Goal: Communication & Community: Answer question/provide support

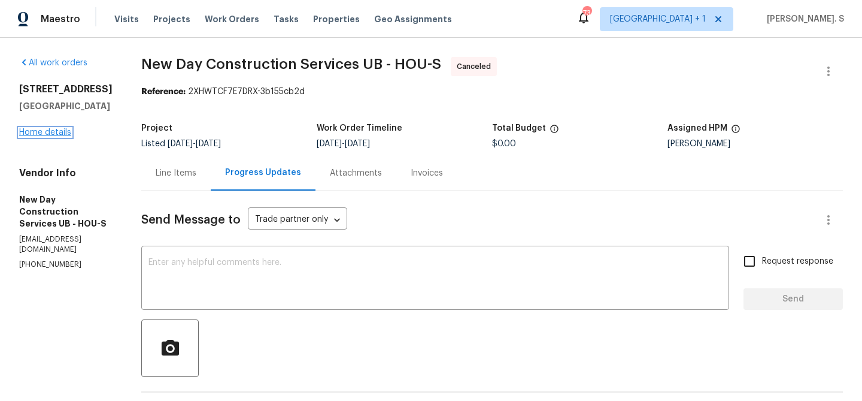
click at [53, 134] on link "Home details" at bounding box center [45, 132] width 52 height 8
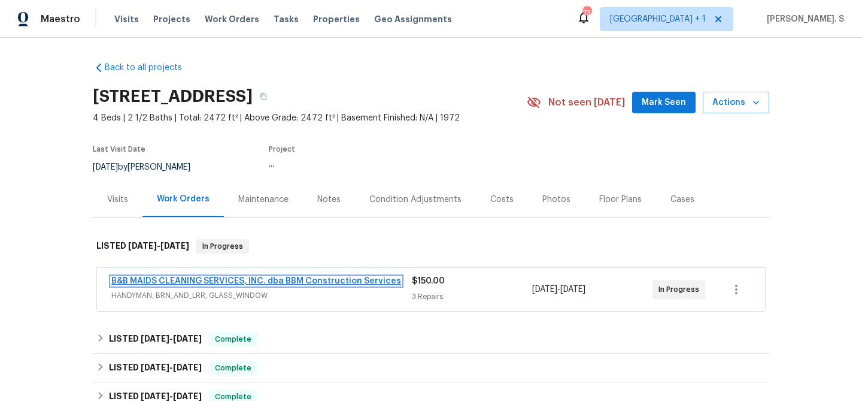
click at [168, 278] on link "B&B MAIDS CLEANING SERVICES, INC. dba BBM Construction Services" at bounding box center [256, 281] width 290 height 8
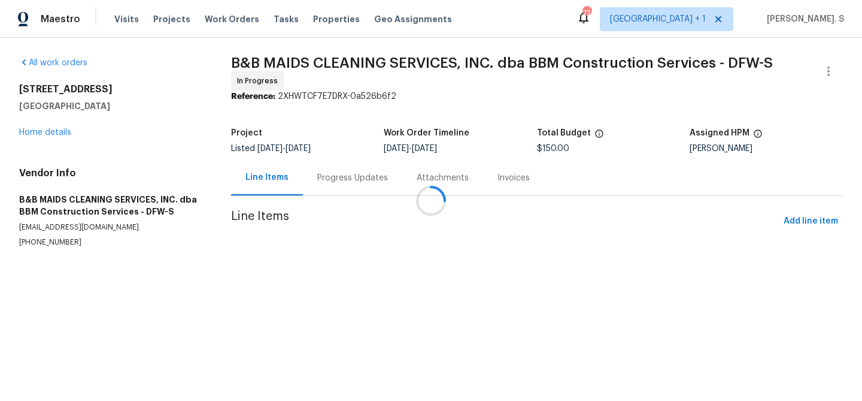
click at [321, 172] on div at bounding box center [431, 200] width 862 height 401
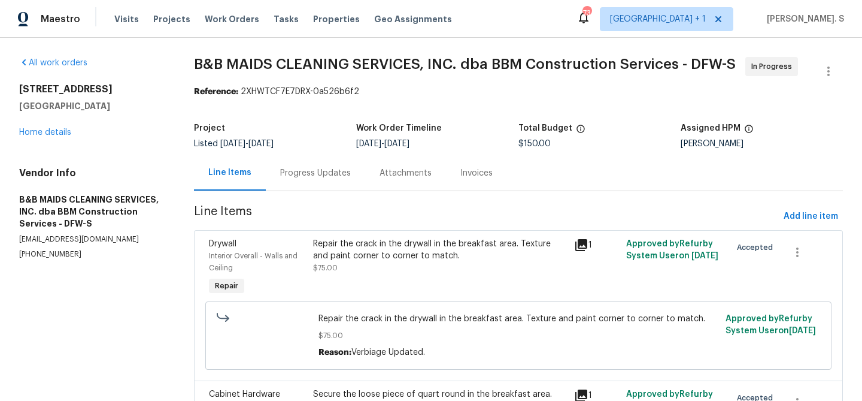
click at [321, 172] on div "Progress Updates" at bounding box center [315, 173] width 71 height 12
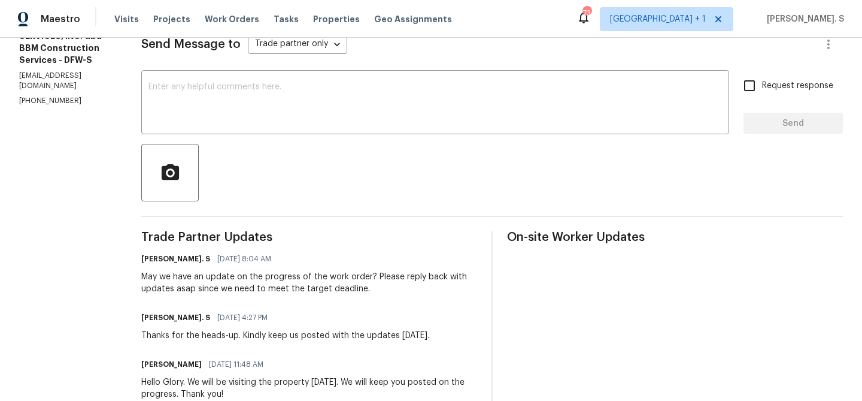
scroll to position [195, 0]
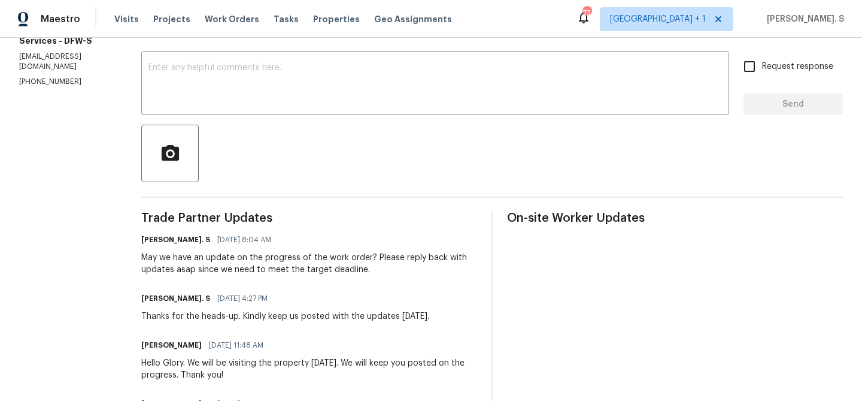
click at [287, 317] on div "Thanks for the heads-up. Kindly keep us posted with the updates today." at bounding box center [285, 316] width 288 height 12
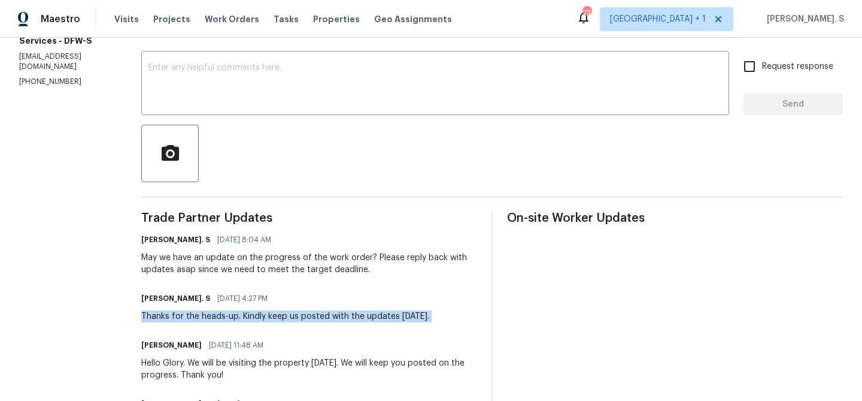
click at [287, 317] on div "Thanks for the heads-up. Kindly keep us posted with the updates today." at bounding box center [285, 316] width 288 height 12
click at [239, 98] on textarea at bounding box center [435, 84] width 574 height 42
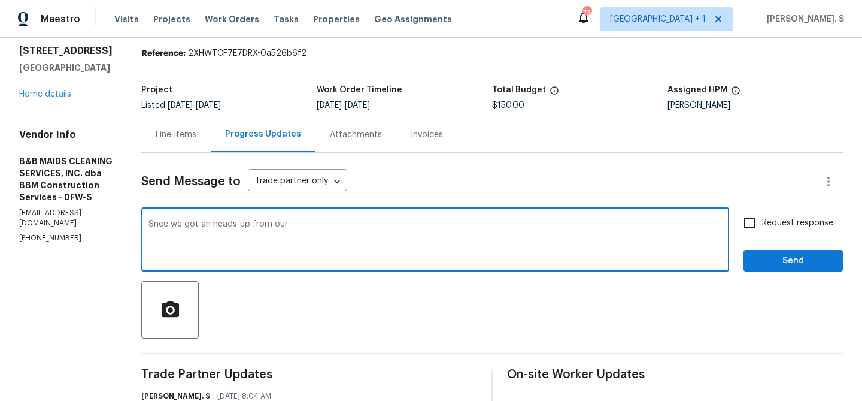
scroll to position [36, 0]
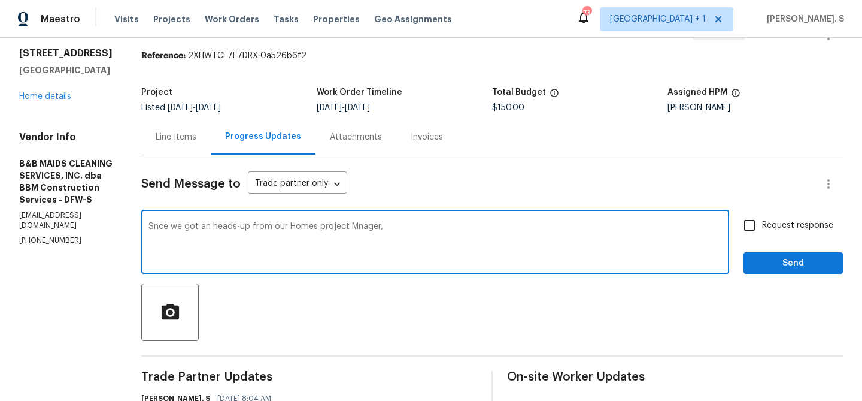
click at [0, 0] on div "Correct the spelling error" at bounding box center [0, 0] width 0 height 0
click at [462, 229] on textarea "Since we got an heads-up from our Homes project manager," at bounding box center [435, 243] width 574 height 42
paste textarea "the work here hasn’t even started. Please reassign to a different vendor ASAP."
click at [576, 226] on textarea "Since we got an heads-up from our Homes project manager to reassign the work or…" at bounding box center [435, 243] width 574 height 42
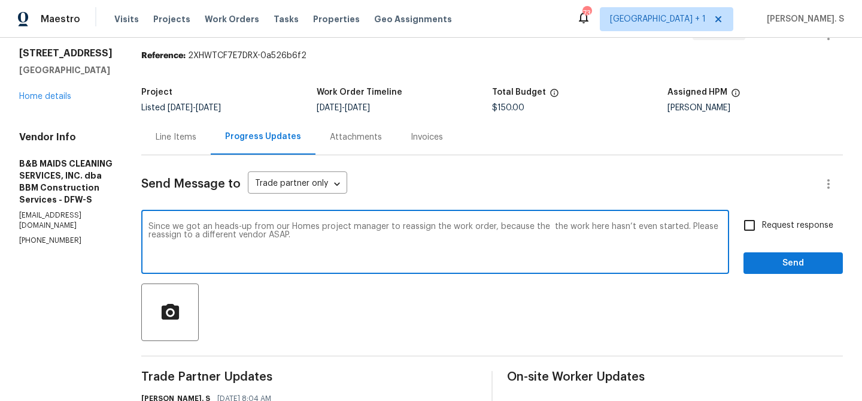
click at [576, 226] on textarea "Since we got an heads-up from our Homes project manager to reassign the work or…" at bounding box center [435, 243] width 574 height 42
click at [0, 0] on div "a" at bounding box center [0, 0] width 0 height 0
click at [0, 0] on div "Remove the comma o r d e r , b e c a u s e" at bounding box center [0, 0] width 0 height 0
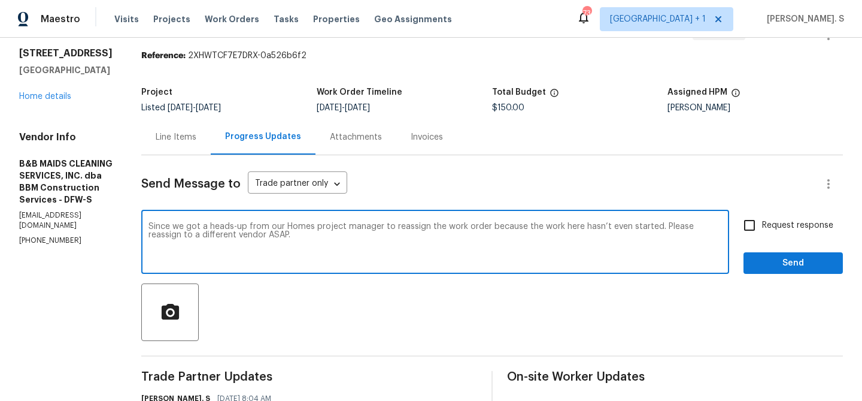
click at [533, 225] on textarea "Since we got a heads-up from our Homes project manager to reassign the work ord…" at bounding box center [435, 243] width 574 height 42
click at [462, 242] on textarea "Since we got a heads-up from our Homes project manager to reassign the work ord…" at bounding box center [435, 243] width 574 height 42
click at [400, 245] on textarea "Since we got a heads-up from our Homes project manager to reassign the work ord…" at bounding box center [435, 243] width 574 height 42
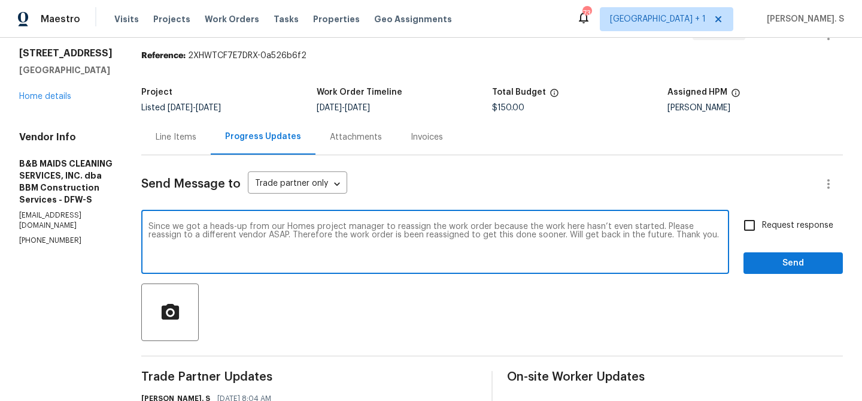
click at [400, 245] on textarea "Since we got a heads-up from our Homes project manager to reassign the work ord…" at bounding box center [435, 243] width 574 height 42
type textarea "Since we got a heads-up from our Homes project manager to reassign the work ord…"
click at [777, 225] on span "Request response" at bounding box center [797, 225] width 71 height 13
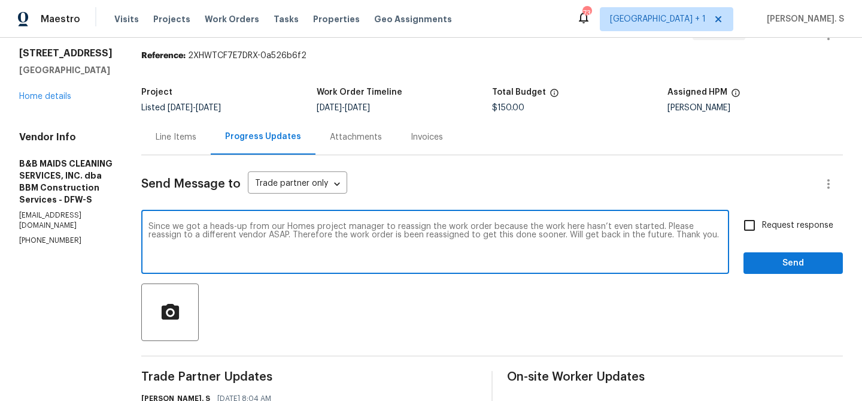
click at [762, 225] on input "Request response" at bounding box center [749, 225] width 25 height 25
checkbox input "true"
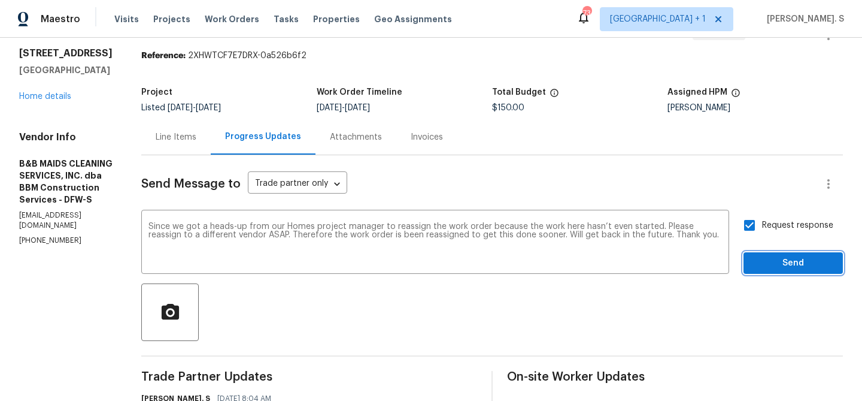
click at [766, 268] on span "Send" at bounding box center [793, 263] width 80 height 15
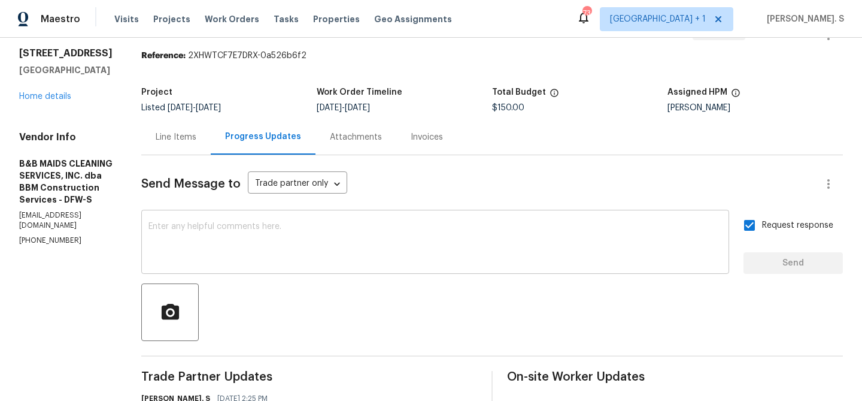
scroll to position [0, 0]
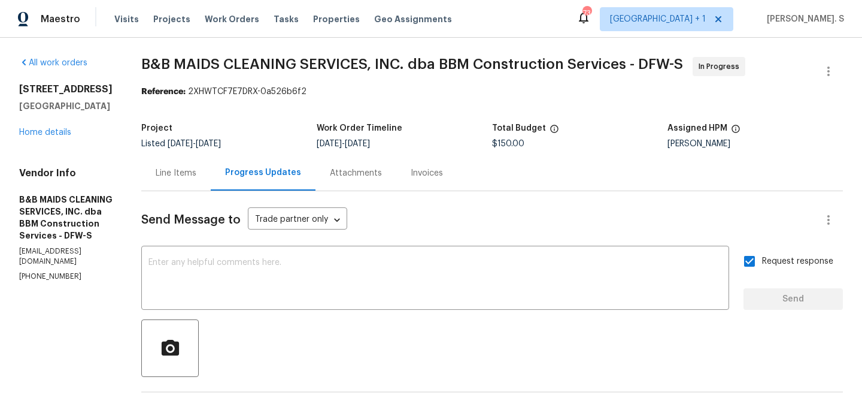
click at [832, 71] on icon "button" at bounding box center [828, 71] width 14 height 14
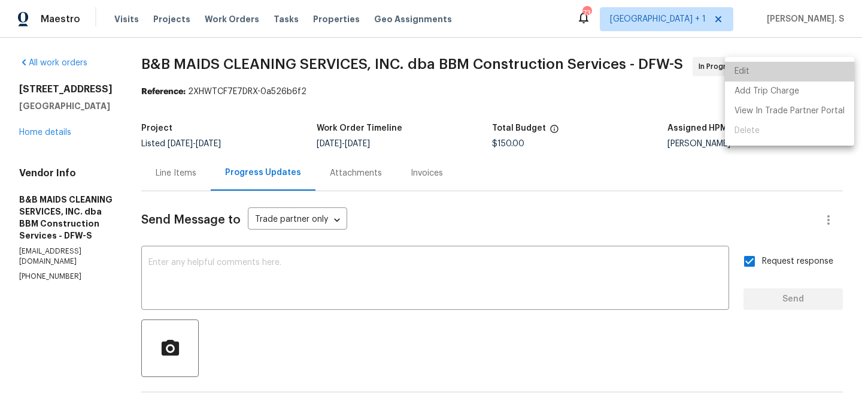
click at [805, 73] on li "Edit" at bounding box center [789, 72] width 129 height 20
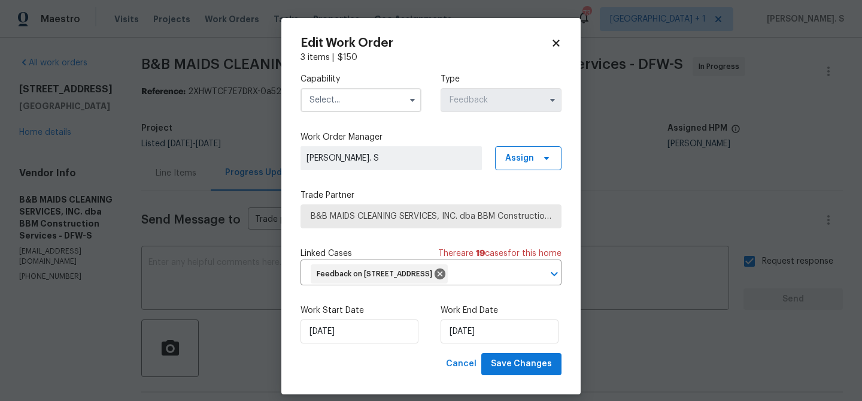
click at [345, 94] on input "text" at bounding box center [361, 100] width 121 height 24
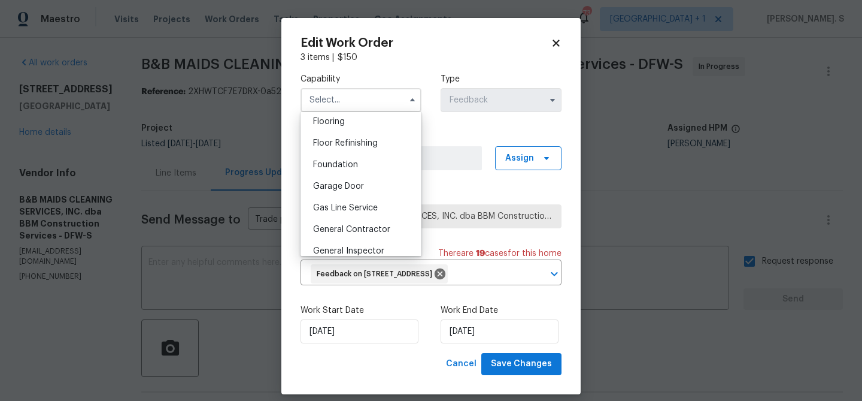
scroll to position [512, 0]
click at [366, 196] on div "General Contractor" at bounding box center [361, 186] width 115 height 22
type input "General Contractor"
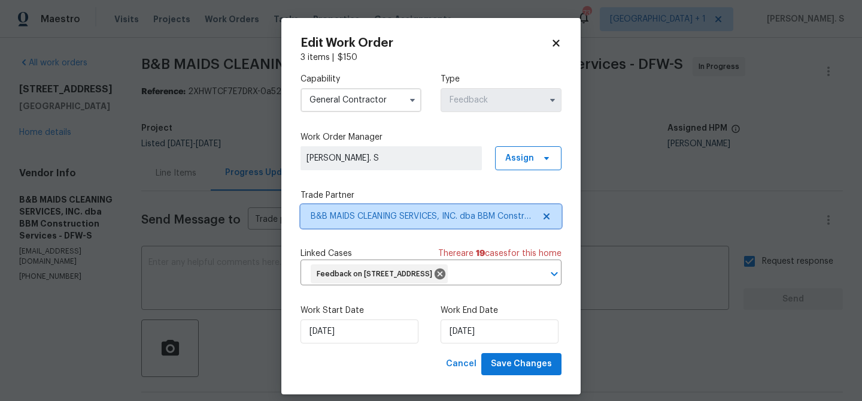
click at [546, 221] on span "B&B MAIDS CLEANING SERVICES, INC. dba BBM Construction Services - DFW-S" at bounding box center [431, 216] width 261 height 24
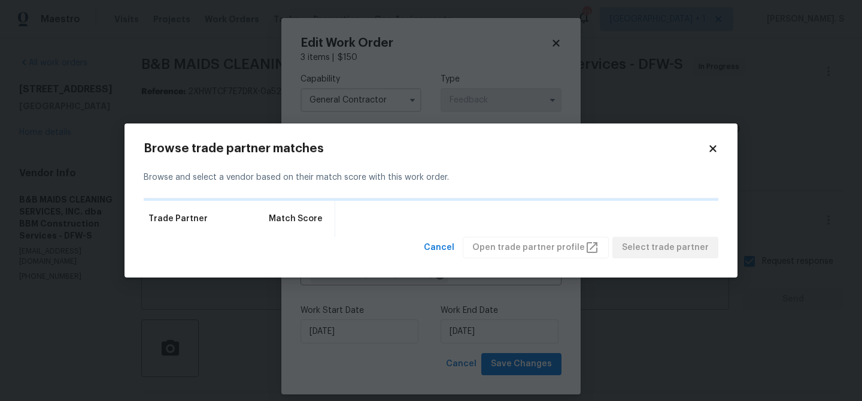
click at [546, 221] on div "Trade Partner Match Score" at bounding box center [431, 219] width 575 height 36
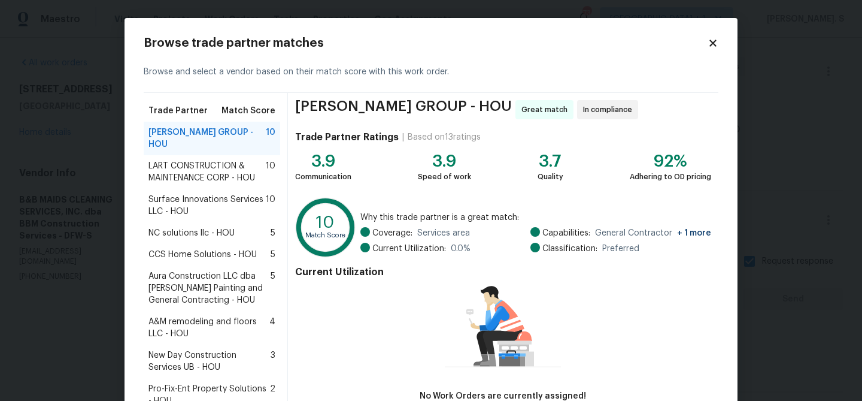
click at [192, 146] on span "BARAKEL VENZ GROUP - HOU" at bounding box center [206, 138] width 117 height 24
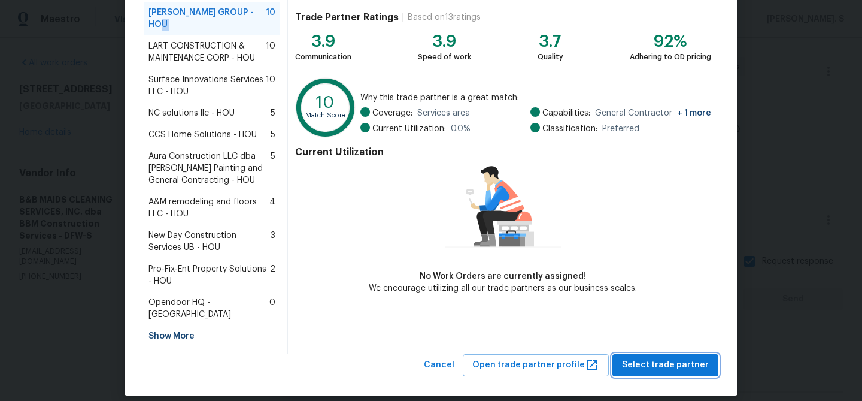
click at [638, 357] on span "Select trade partner" at bounding box center [665, 364] width 87 height 15
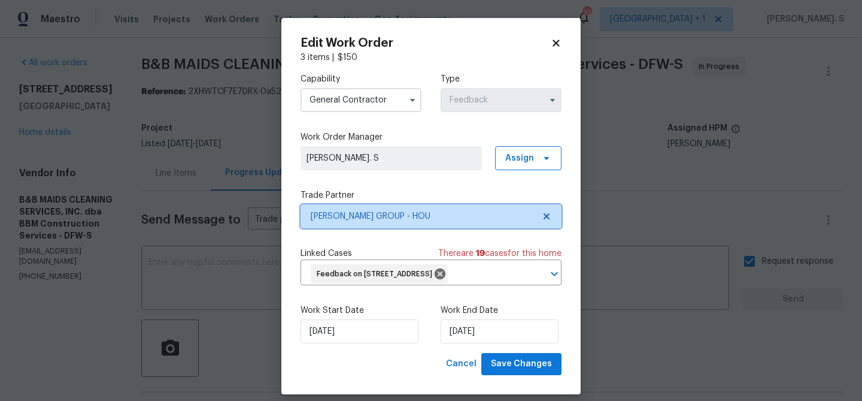
scroll to position [0, 0]
click at [349, 353] on div "Work Start Date 10/3/2025 Work End Date 10/6/2025" at bounding box center [431, 324] width 261 height 58
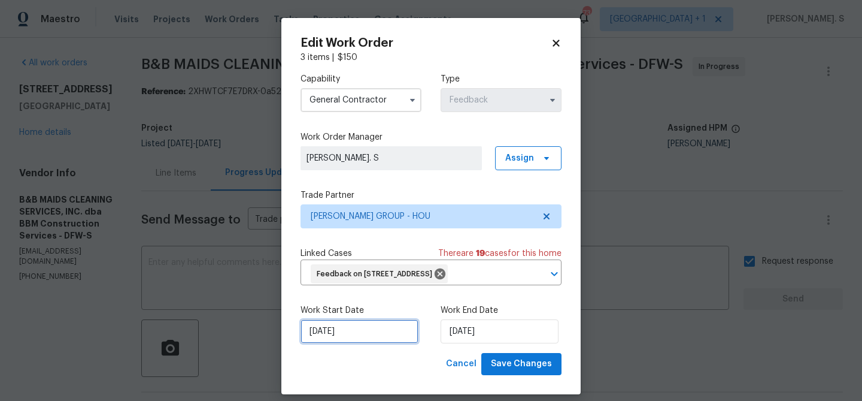
click at [353, 343] on input "10/3/2025" at bounding box center [360, 331] width 118 height 24
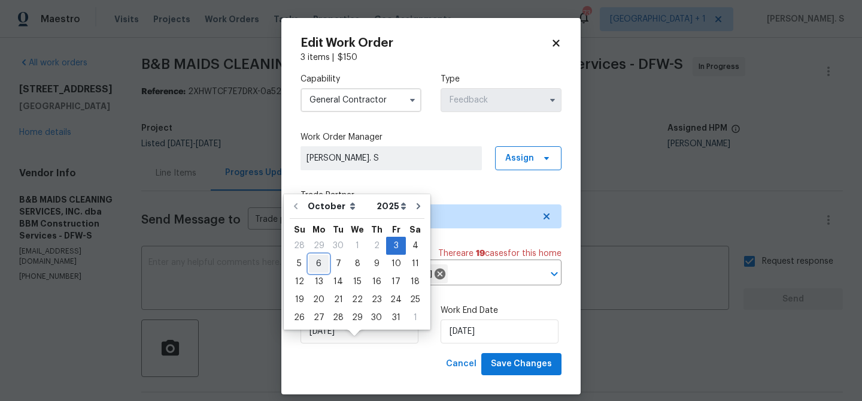
click at [316, 265] on div "6" at bounding box center [319, 263] width 20 height 17
type input "[DATE]"
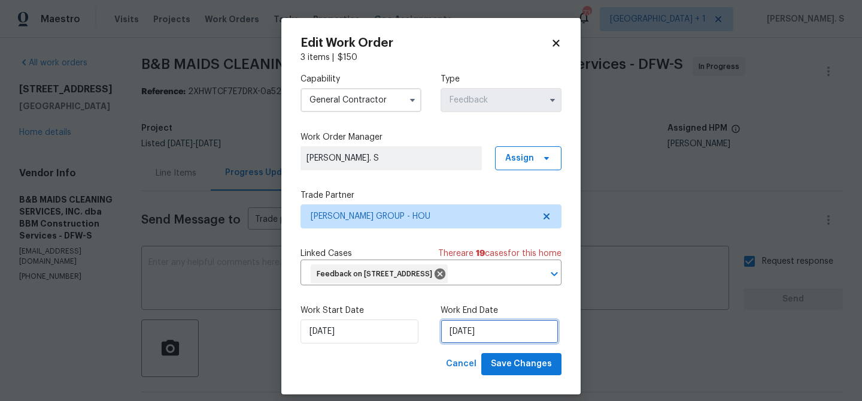
click at [507, 343] on input "[DATE]" at bounding box center [500, 331] width 118 height 24
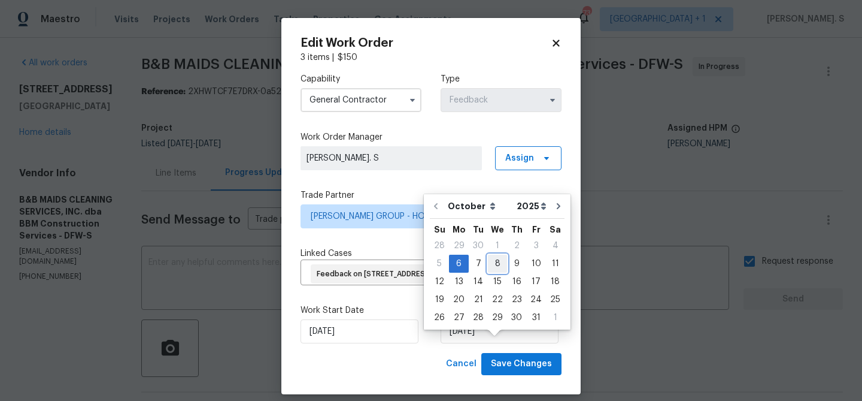
click at [499, 262] on div "8" at bounding box center [497, 263] width 19 height 17
type input "[DATE]"
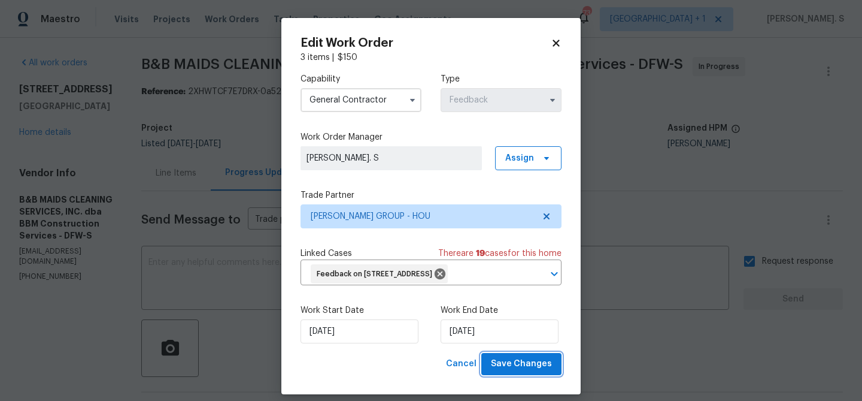
click at [512, 371] on span "Save Changes" at bounding box center [521, 363] width 61 height 15
click at [45, 132] on body "Maestro Visits Projects Work Orders Tasks Properties Geo Assignments 73 Los Ang…" at bounding box center [431, 200] width 862 height 401
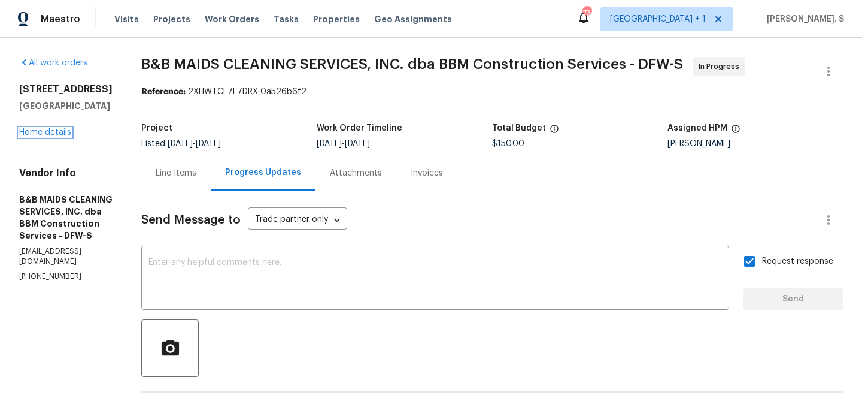
click at [45, 132] on link "Home details" at bounding box center [45, 132] width 52 height 8
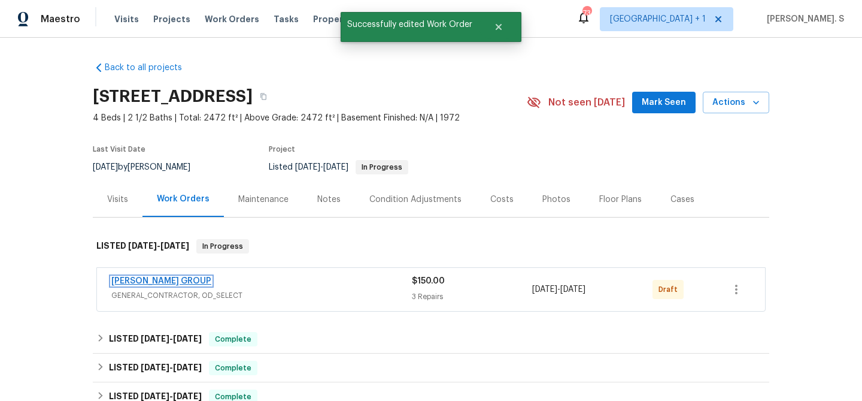
click at [133, 277] on link "BARAKEL VENZ GROUP" at bounding box center [161, 281] width 100 height 8
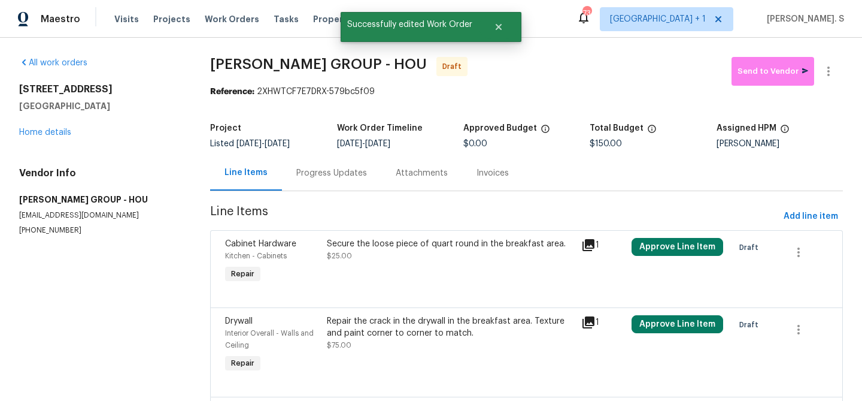
click at [374, 262] on div "Secure the loose piece of quart round in the breakfast area. $25.00" at bounding box center [450, 261] width 254 height 55
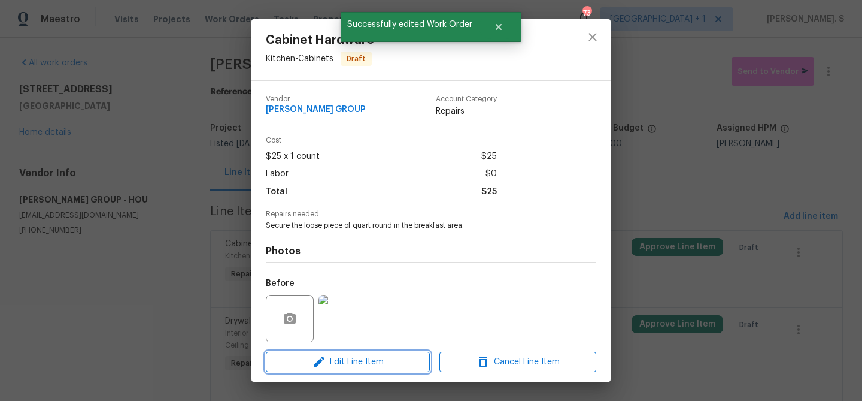
click at [355, 371] on button "Edit Line Item" at bounding box center [348, 361] width 164 height 21
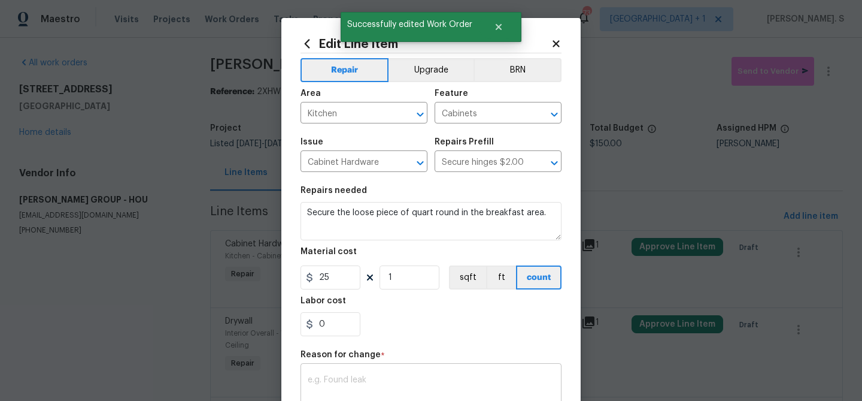
click at [350, 374] on div "x ​" at bounding box center [431, 388] width 261 height 44
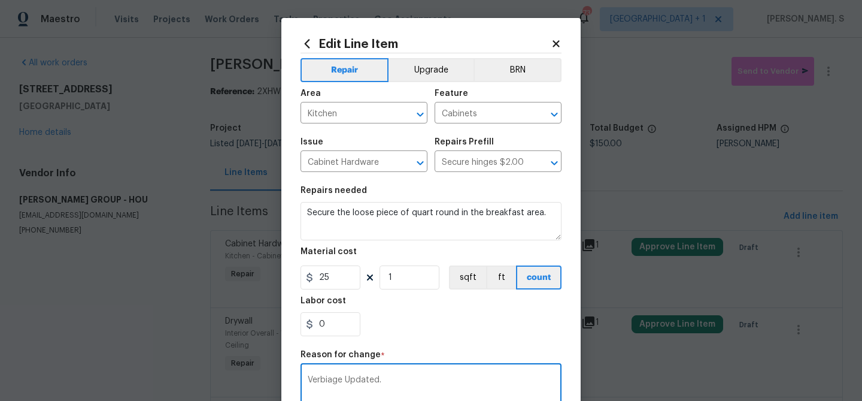
scroll to position [190, 0]
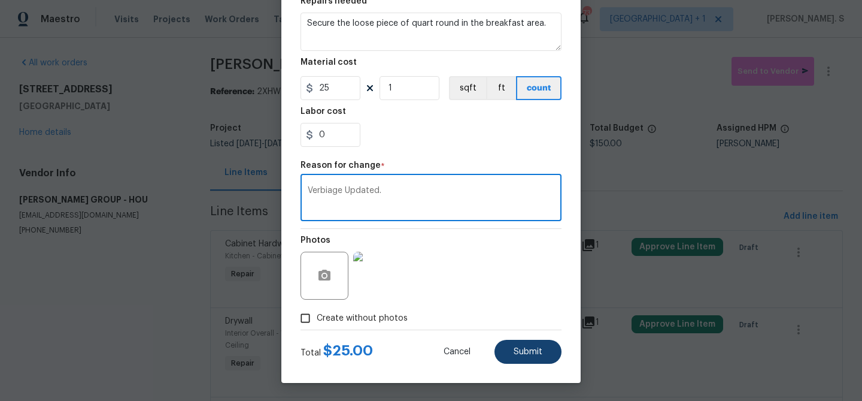
type textarea "Verbiage Updated."
click at [546, 358] on button "Submit" at bounding box center [528, 351] width 67 height 24
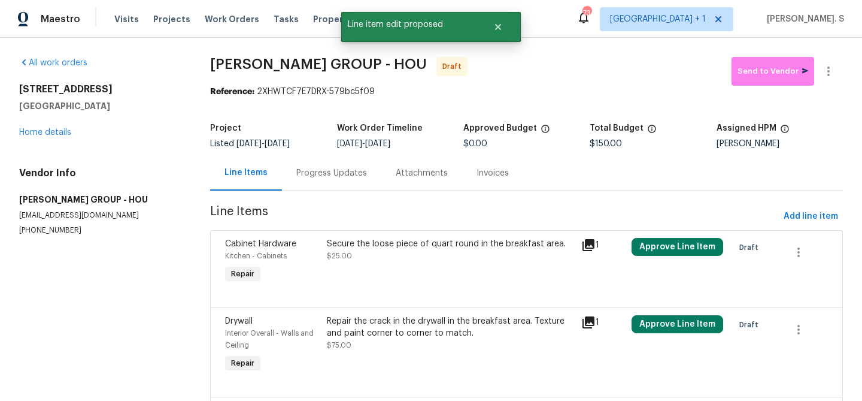
scroll to position [108, 0]
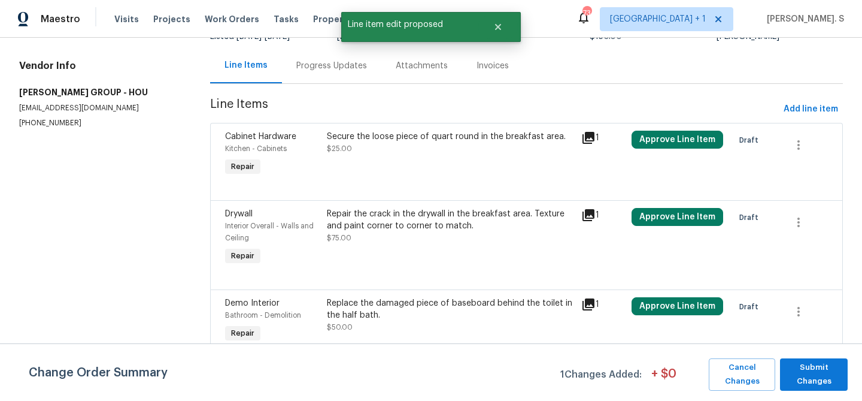
click at [331, 180] on div at bounding box center [526, 185] width 603 height 14
click at [335, 238] on span "$75.00" at bounding box center [339, 237] width 25 height 7
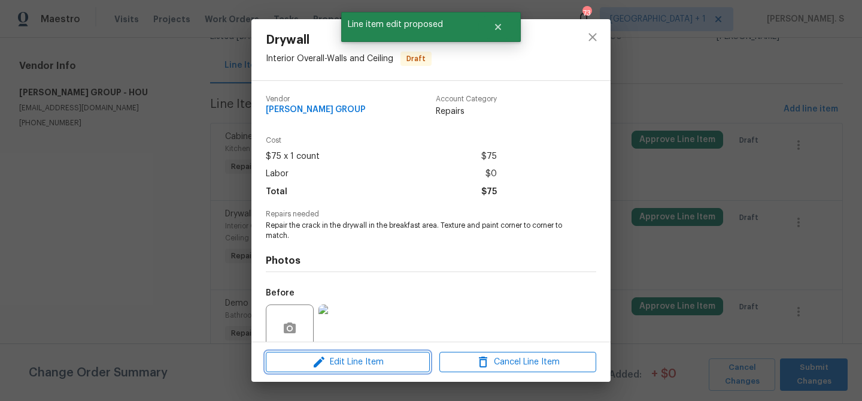
click at [335, 365] on span "Edit Line Item" at bounding box center [347, 361] width 157 height 15
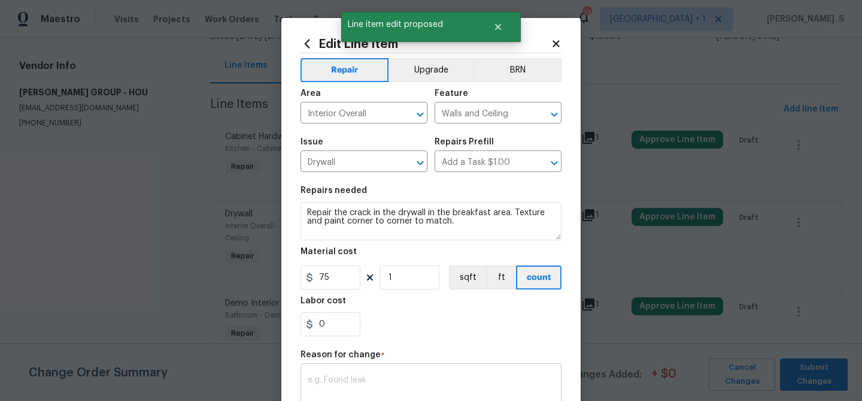
click at [338, 379] on textarea at bounding box center [431, 387] width 247 height 25
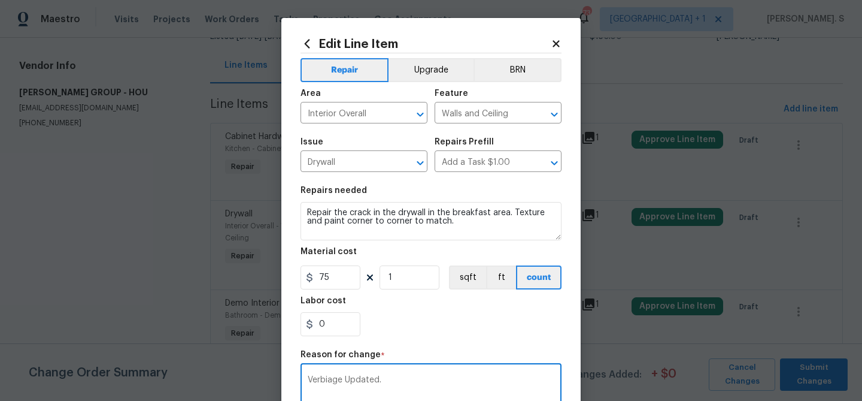
scroll to position [190, 0]
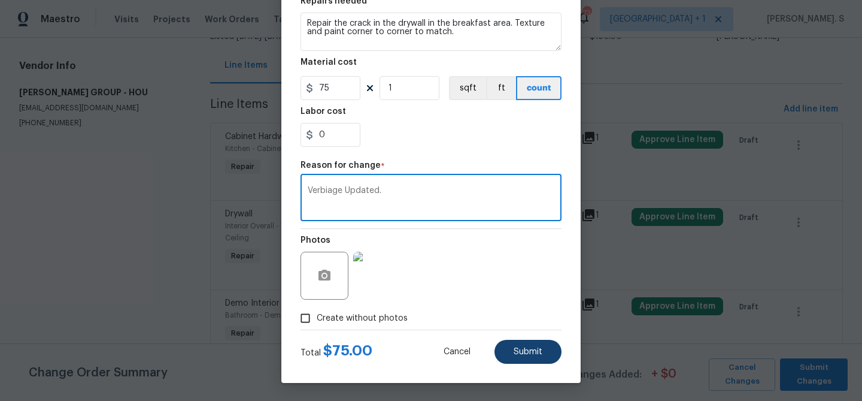
type textarea "Verbiage Updated."
click at [527, 346] on button "Submit" at bounding box center [528, 351] width 67 height 24
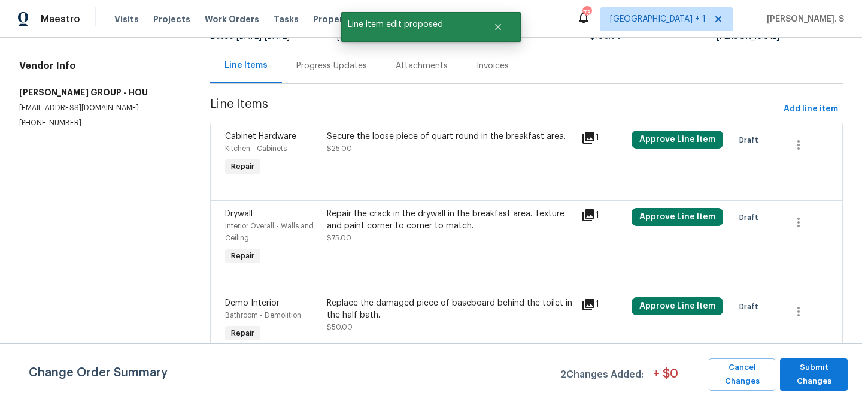
scroll to position [0, 0]
click at [388, 317] on div "Replace the damaged piece of baseboard behind the toilet in the half bath." at bounding box center [450, 309] width 247 height 24
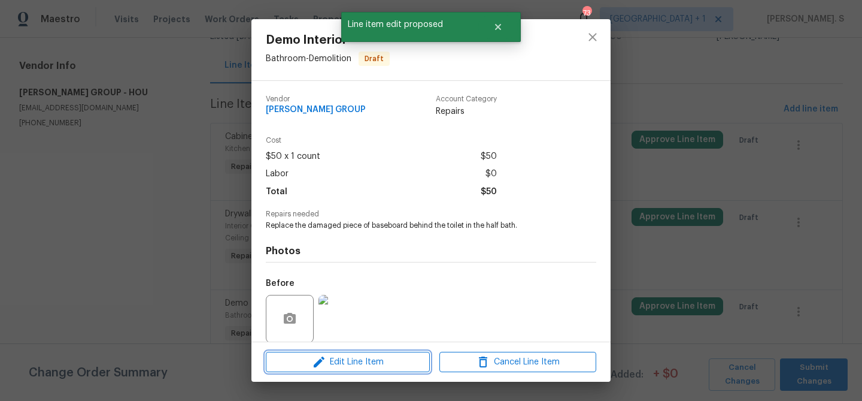
click at [359, 363] on span "Edit Line Item" at bounding box center [347, 361] width 157 height 15
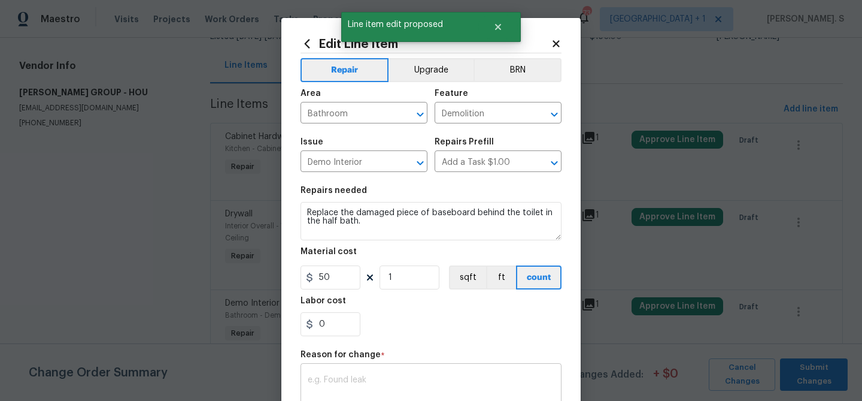
click at [337, 374] on div "x ​" at bounding box center [431, 388] width 261 height 44
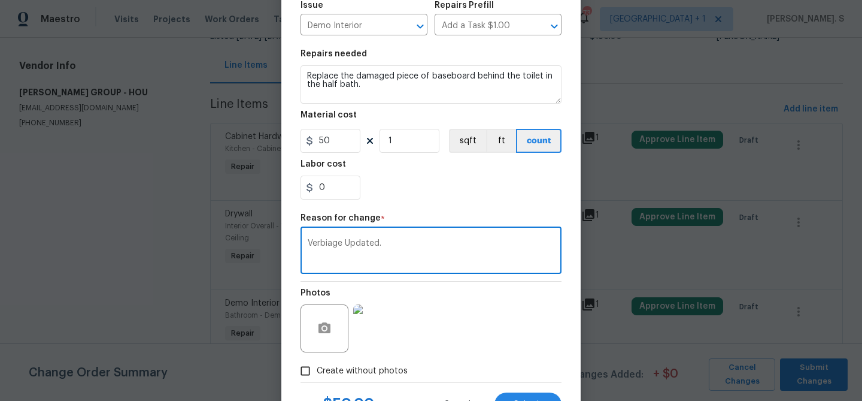
scroll to position [190, 0]
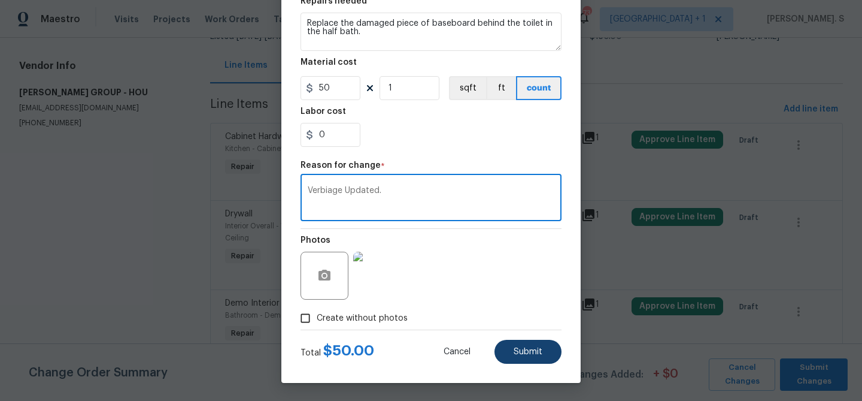
type textarea "Verbiage Updated."
click at [524, 351] on span "Submit" at bounding box center [528, 351] width 29 height 9
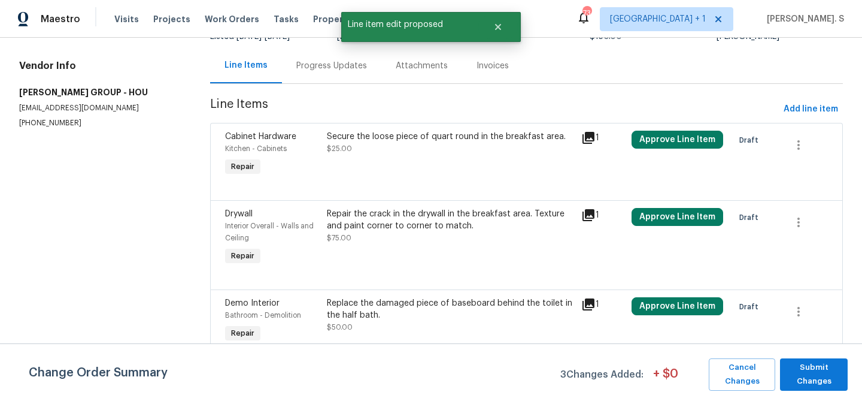
scroll to position [0, 0]
click at [816, 371] on span "Submit Changes" at bounding box center [814, 374] width 56 height 28
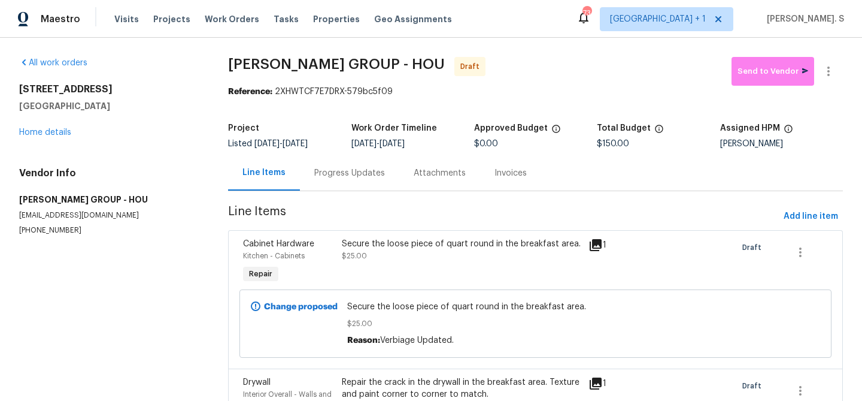
click at [836, 87] on div "Reference: 2XHWTCF7E7DRX-579bc5f09" at bounding box center [535, 92] width 615 height 12
click at [832, 78] on icon "button" at bounding box center [828, 71] width 14 height 14
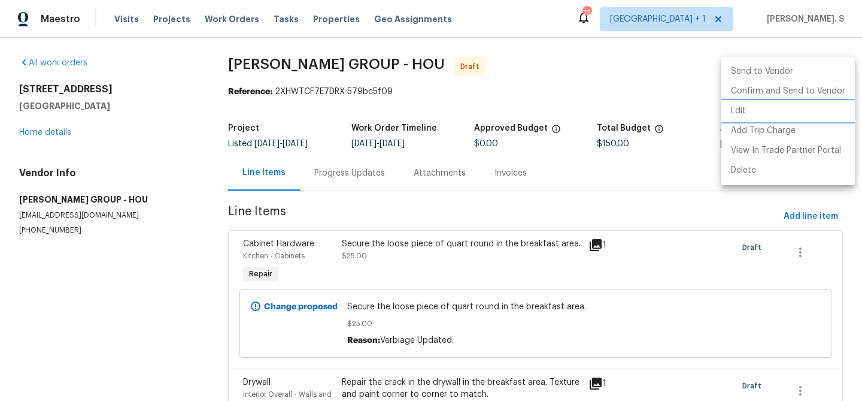
click at [769, 110] on li "Edit" at bounding box center [788, 111] width 134 height 20
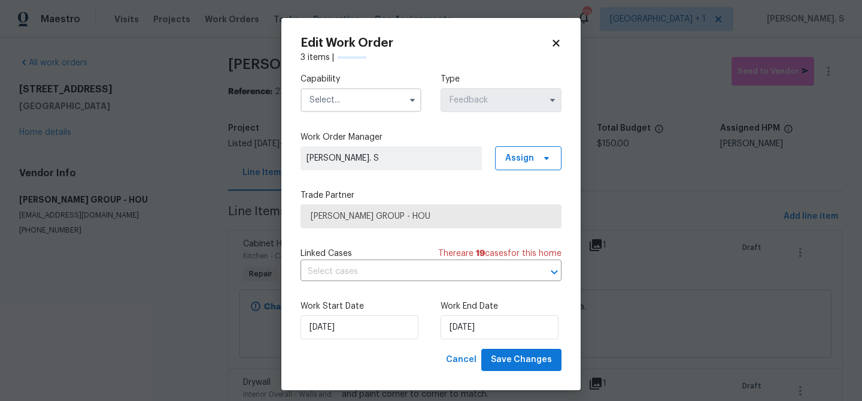
click at [375, 90] on input "text" at bounding box center [361, 100] width 121 height 24
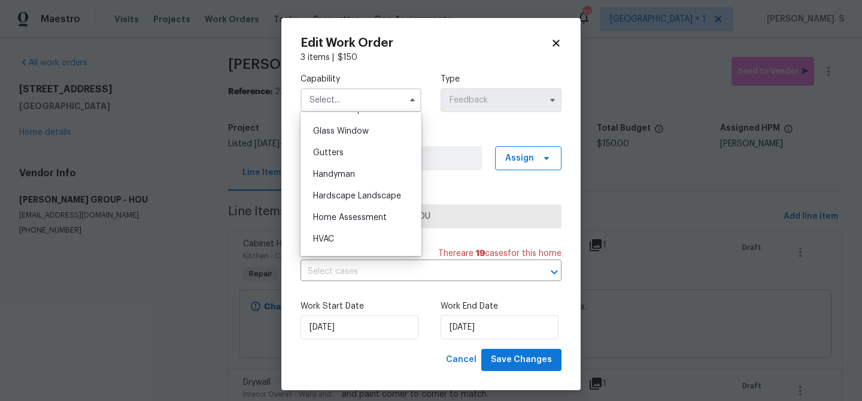
scroll to position [616, 0]
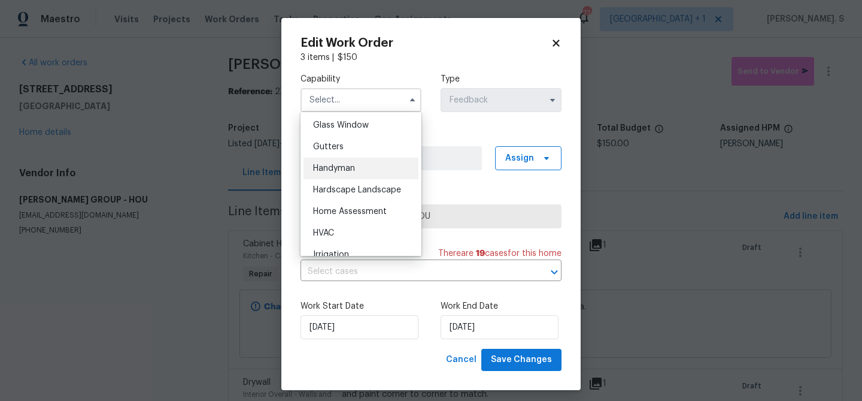
click at [355, 174] on div "Handyman" at bounding box center [361, 168] width 115 height 22
type input "Handyman"
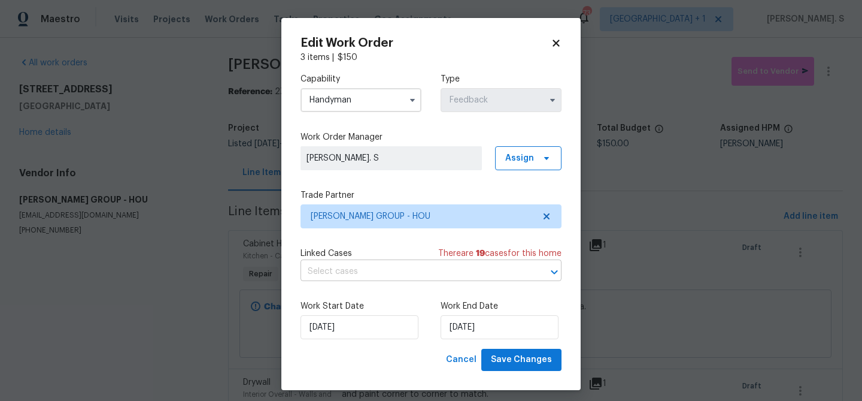
click at [368, 274] on input "text" at bounding box center [415, 271] width 228 height 19
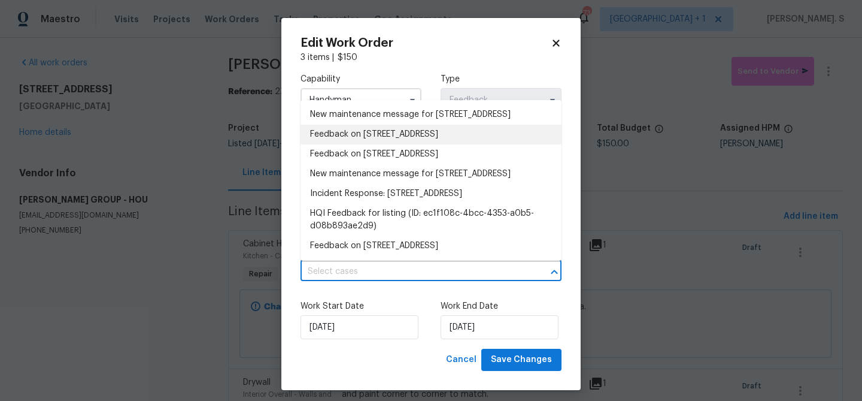
click at [382, 144] on li "Feedback on 515 Rosewood Dr, Shenandoah, TX 77381" at bounding box center [431, 135] width 261 height 20
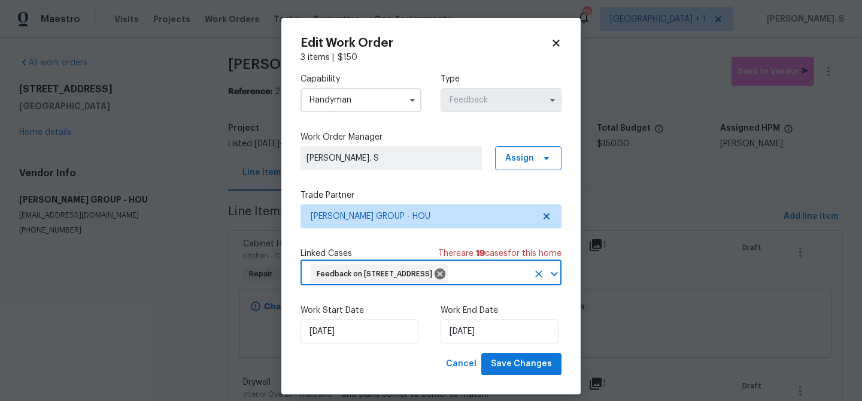
click at [534, 353] on div "Work Start Date 10/6/2025 Work End Date 10/8/2025" at bounding box center [431, 324] width 261 height 58
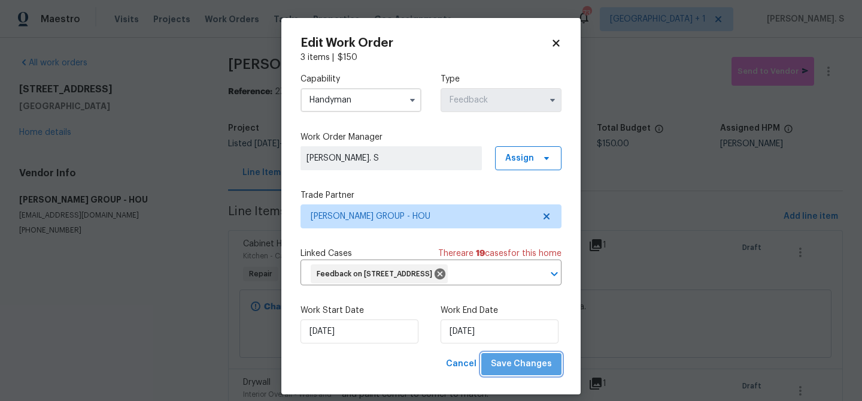
click at [538, 371] on span "Save Changes" at bounding box center [521, 363] width 61 height 15
click at [835, 67] on body "Maestro Visits Projects Work Orders Tasks Properties Geo Assignments 73 Los Ang…" at bounding box center [431, 200] width 862 height 401
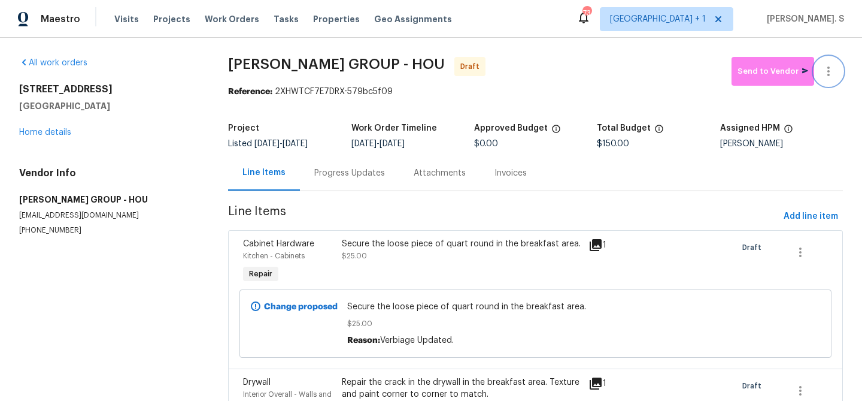
click at [835, 67] on icon "button" at bounding box center [828, 71] width 14 height 14
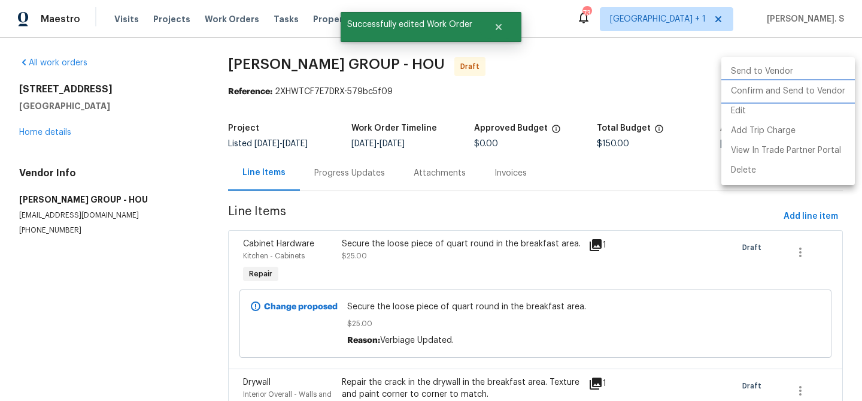
click at [832, 86] on li "Confirm and Send to Vendor" at bounding box center [788, 91] width 134 height 20
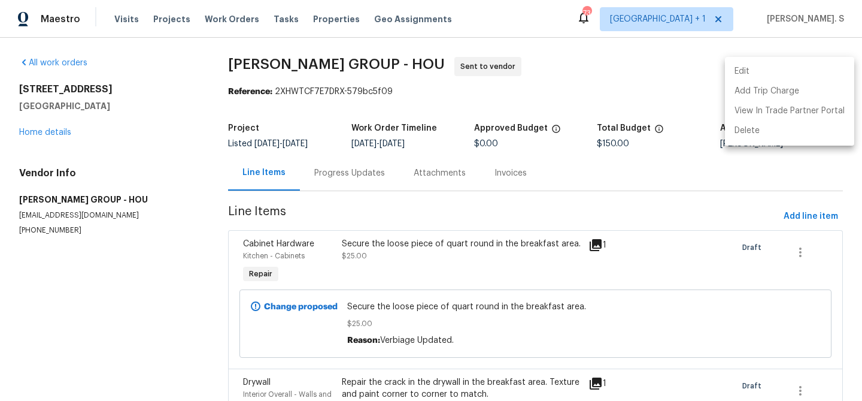
click at [344, 172] on div at bounding box center [431, 200] width 862 height 401
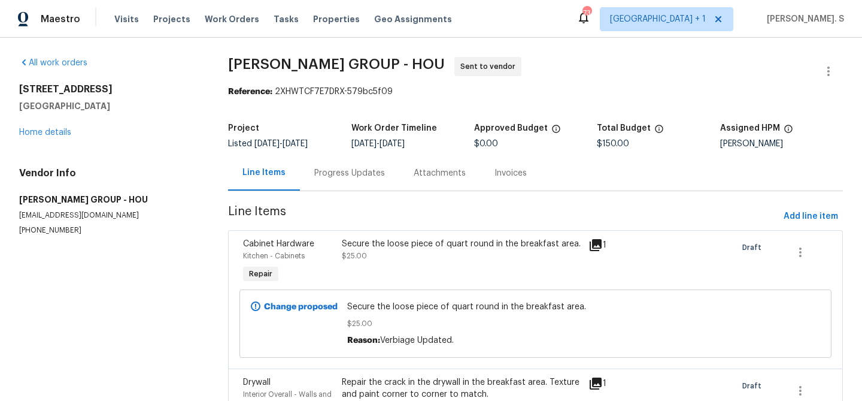
click at [332, 176] on div "Progress Updates" at bounding box center [349, 173] width 71 height 12
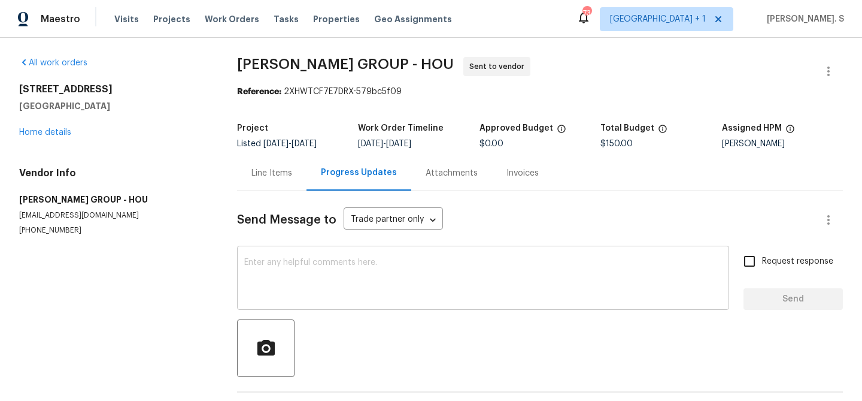
click at [335, 301] on div "x ​" at bounding box center [483, 278] width 492 height 61
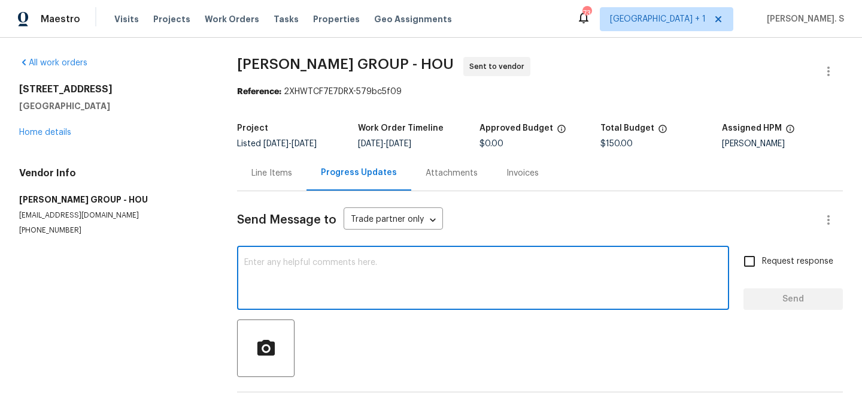
paste textarea "Hi this is Glory with Opendoor. I’m confirming you received the WO for the prop…"
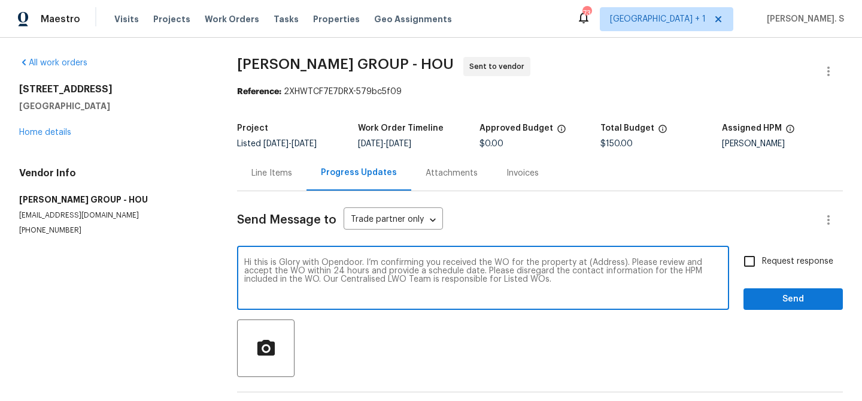
click at [593, 263] on textarea "Hi this is Glory with Opendoor. I’m confirming you received the WO for the prop…" at bounding box center [483, 279] width 478 height 42
paste textarea "515 Rosewood Dr, Shenandoah, TX 77381"
type textarea "Hi this is Glory with Opendoor. I’m confirming you received the WO for the prop…"
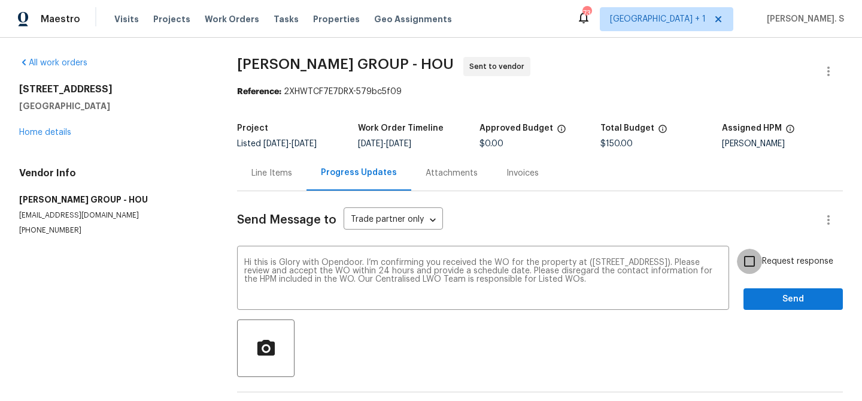
click at [747, 263] on input "Request response" at bounding box center [749, 260] width 25 height 25
checkbox input "true"
click at [769, 301] on span "Send" at bounding box center [793, 299] width 80 height 15
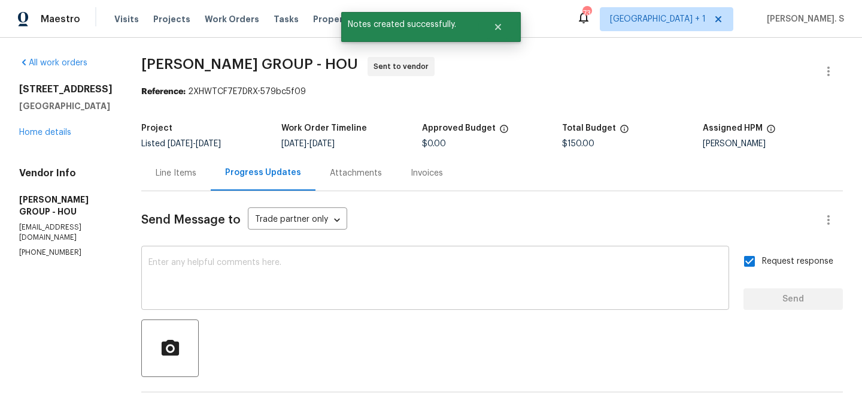
click at [331, 303] on div "x ​" at bounding box center [435, 278] width 588 height 61
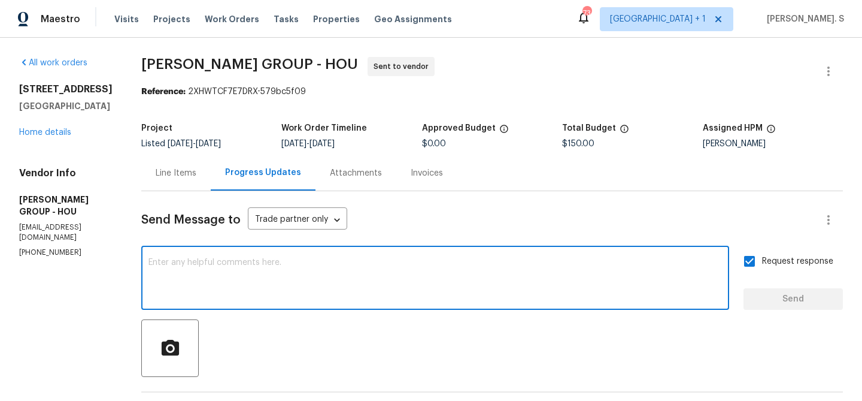
paste textarea "The Work Orders must include before-photos (both close-up and wide-angle) and a…"
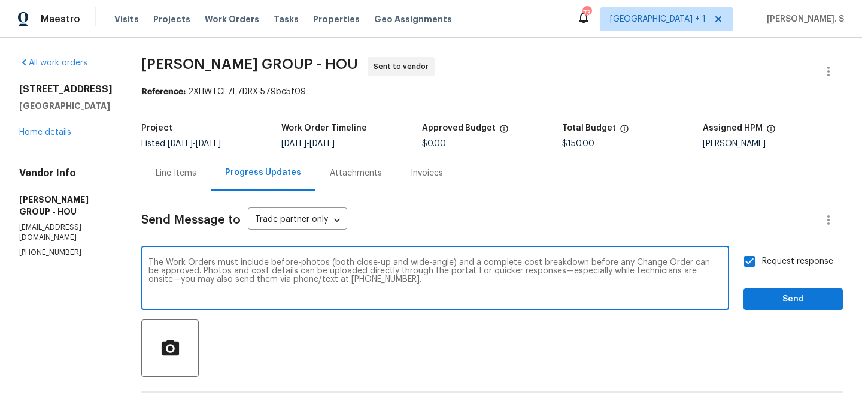
type textarea "The Work Orders must include before-photos (both close-up and wide-angle) and a…"
click at [806, 296] on span "Send" at bounding box center [793, 299] width 80 height 15
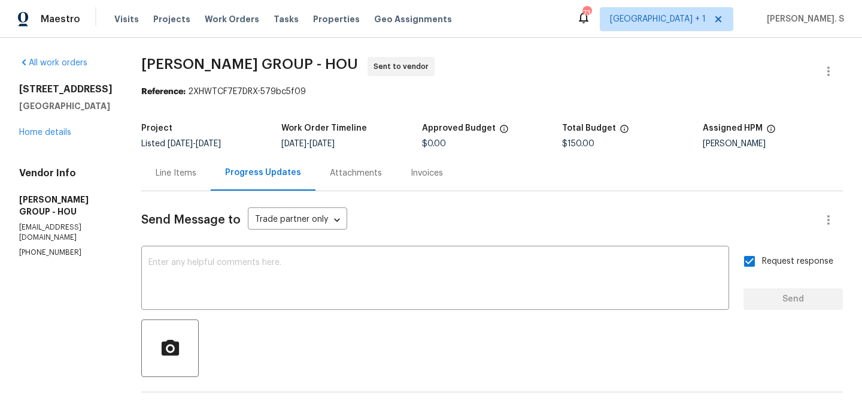
click at [197, 41] on div "All work orders 515 Rosewood Dr Shenandoah, TX 77381 Home details Vendor Info B…" at bounding box center [431, 330] width 862 height 584
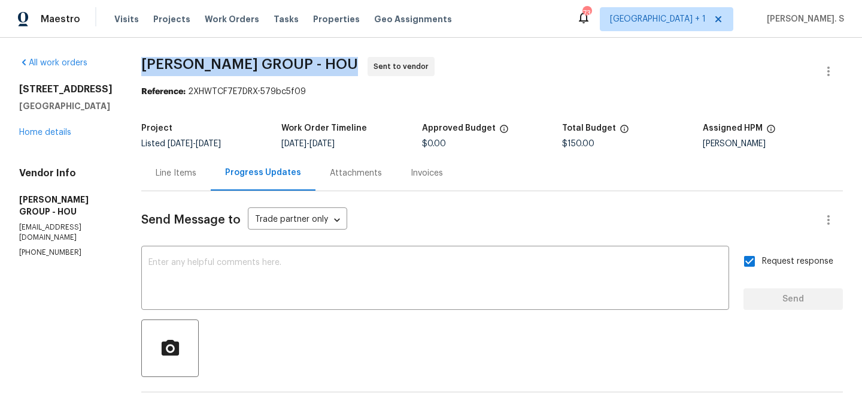
copy span "BARAKEL VENZ GROUP - HOU"
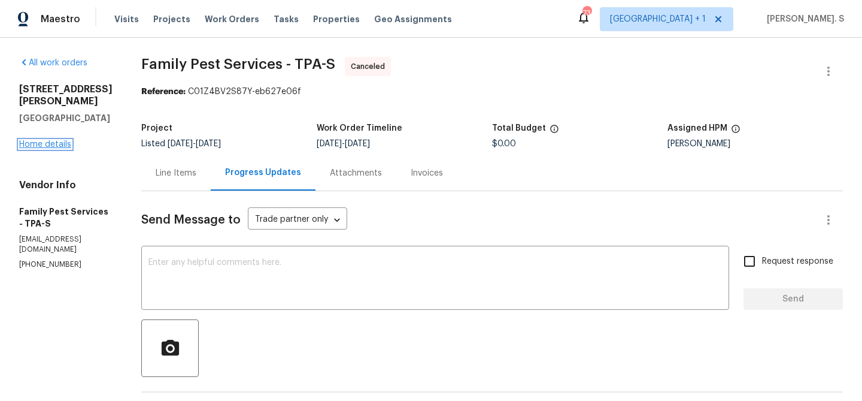
click at [23, 140] on link "Home details" at bounding box center [45, 144] width 52 height 8
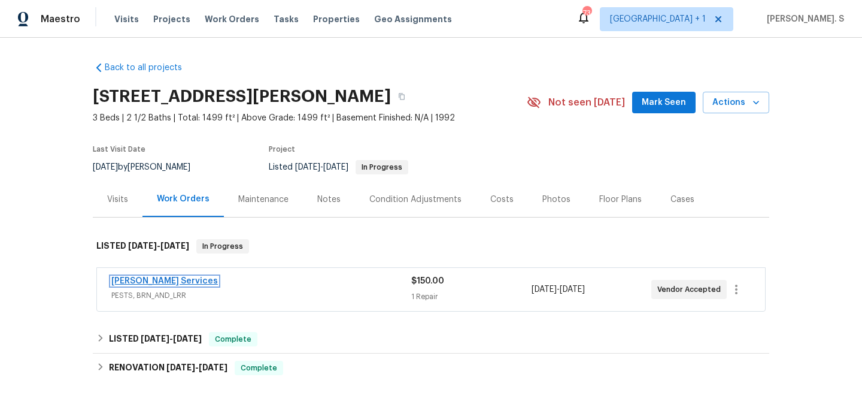
click at [163, 283] on link "Massey Services" at bounding box center [164, 281] width 107 height 8
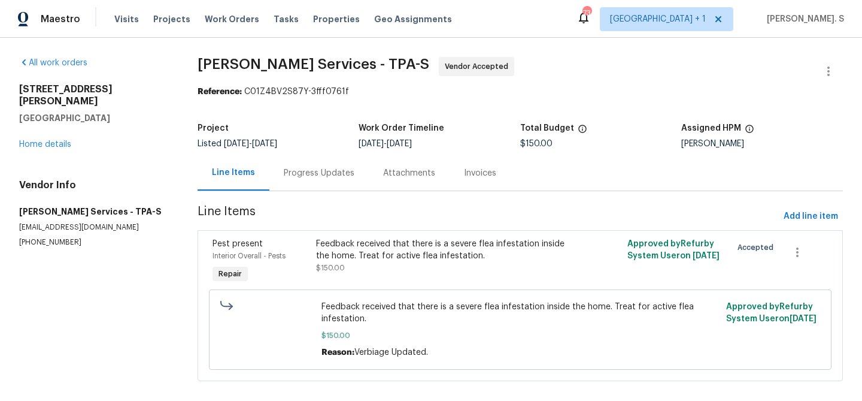
click at [361, 250] on div "Feedback received that there is a severe flea infestation inside the home. Trea…" at bounding box center [442, 250] width 252 height 24
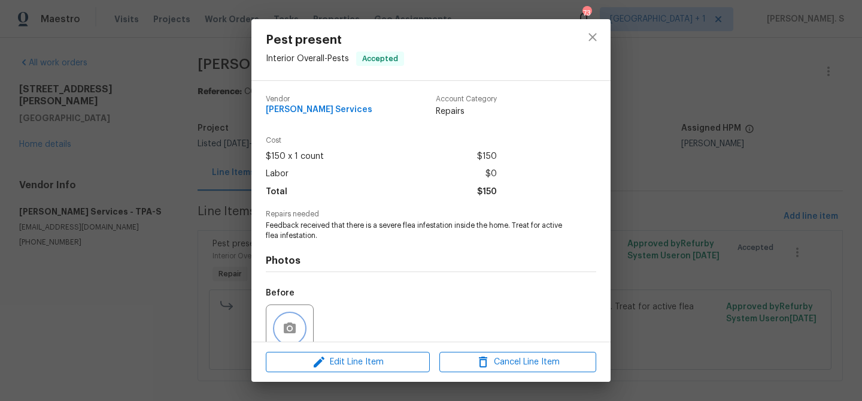
click at [296, 332] on icon "button" at bounding box center [290, 328] width 14 height 14
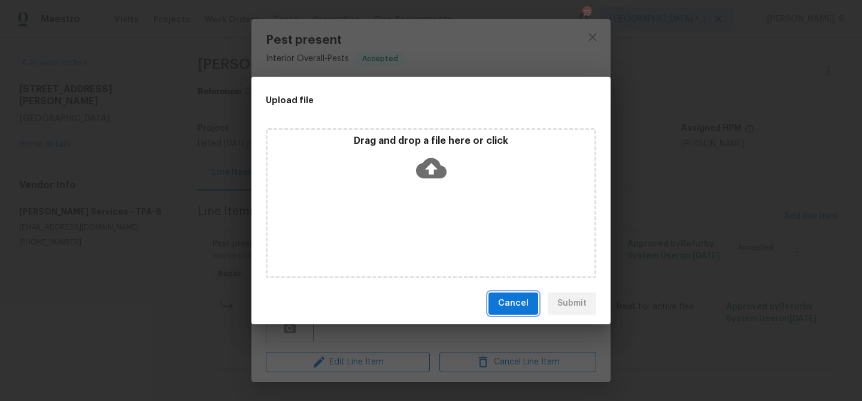
click at [529, 308] on button "Cancel" at bounding box center [514, 303] width 50 height 22
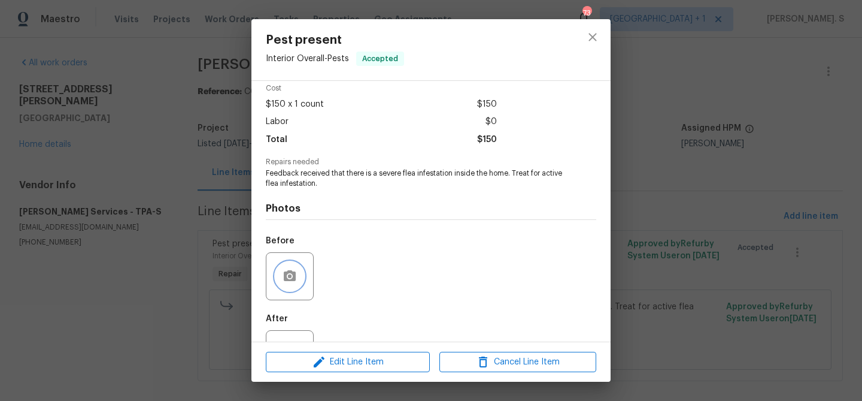
scroll to position [101, 0]
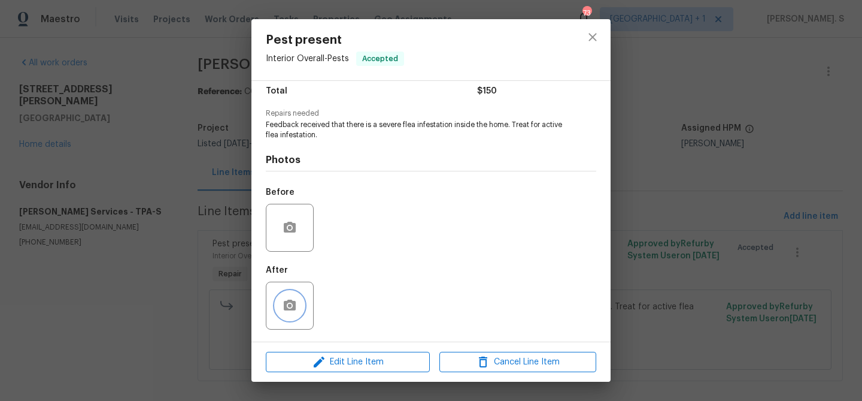
click at [284, 309] on icon "button" at bounding box center [290, 304] width 12 height 11
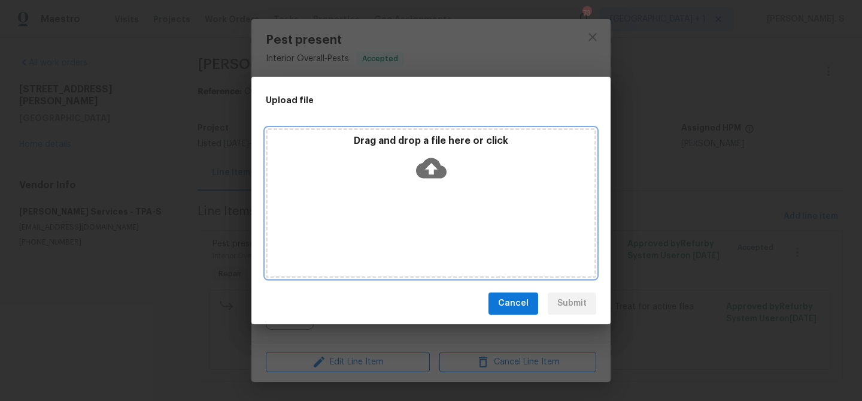
click at [425, 174] on icon at bounding box center [431, 167] width 31 height 20
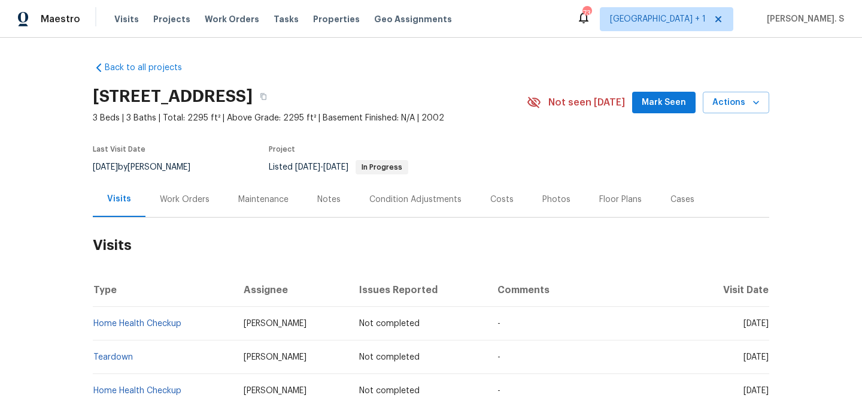
click at [179, 210] on div "Work Orders" at bounding box center [184, 198] width 78 height 35
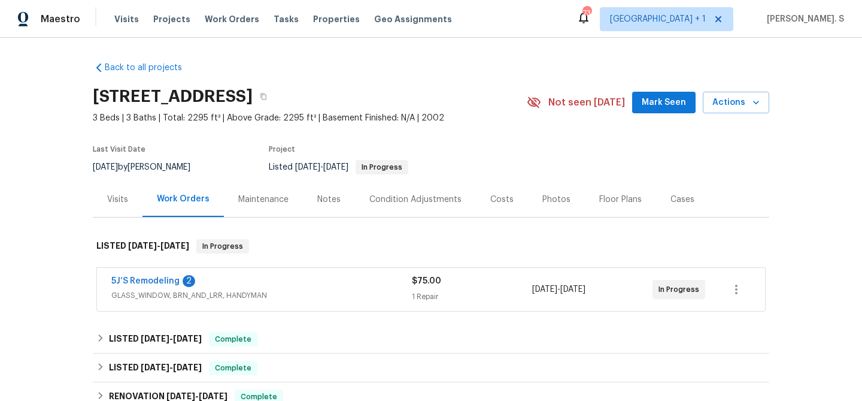
click at [163, 286] on span "5J’S Remodeling" at bounding box center [145, 281] width 68 height 12
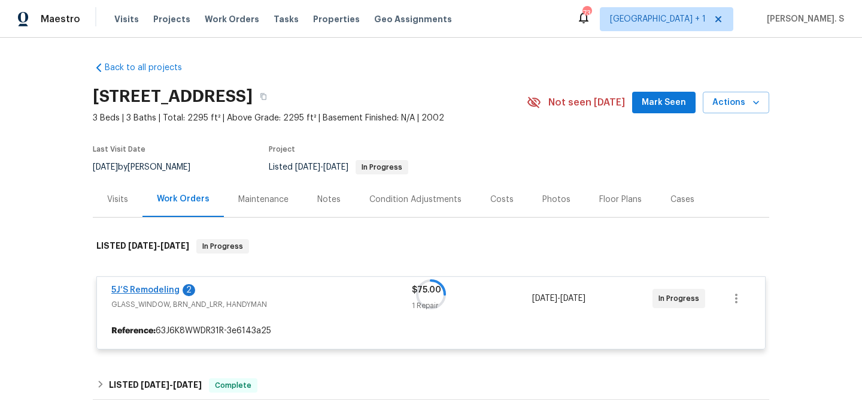
click at [153, 290] on div at bounding box center [431, 294] width 677 height 134
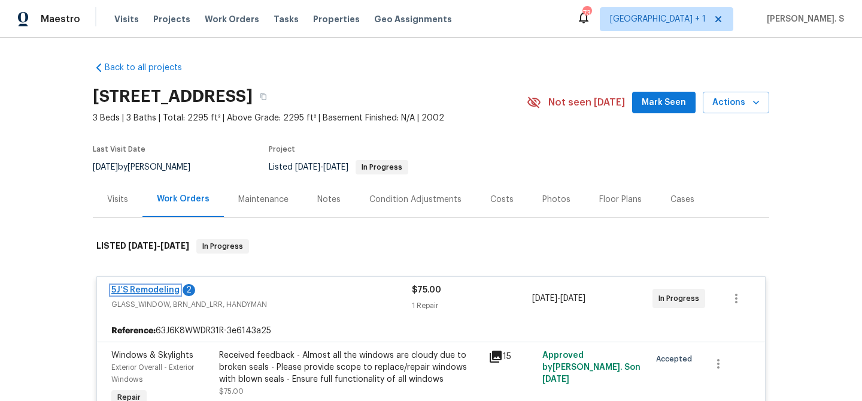
click at [153, 290] on link "5J’S Remodeling" at bounding box center [145, 290] width 68 height 8
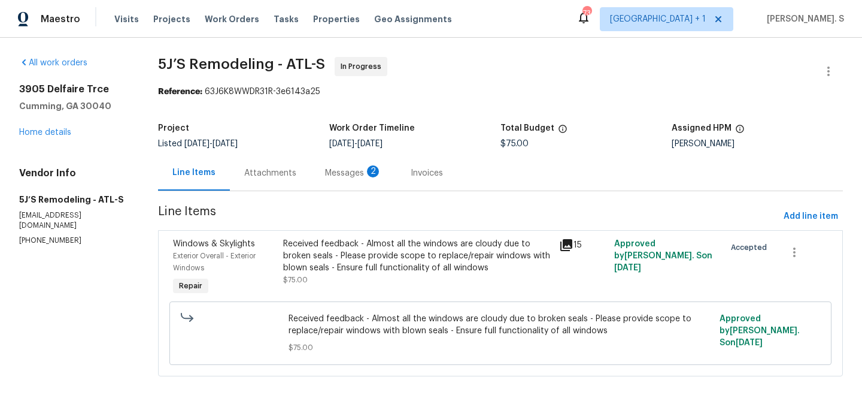
click at [292, 178] on div "Attachments" at bounding box center [270, 173] width 52 height 12
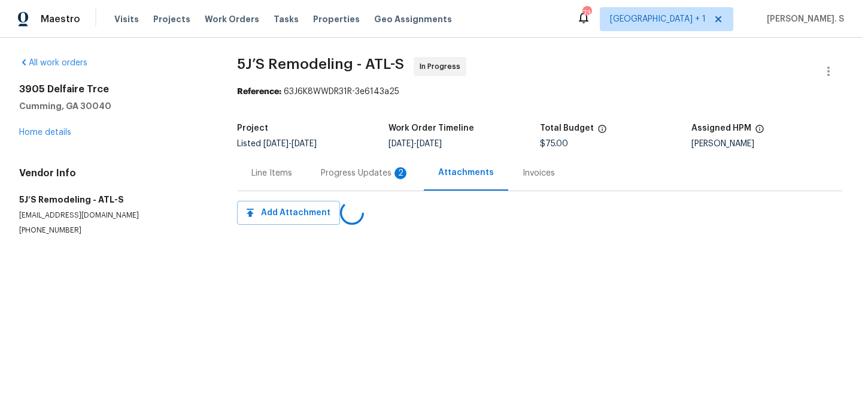
click at [292, 178] on div "Line Items" at bounding box center [271, 172] width 69 height 35
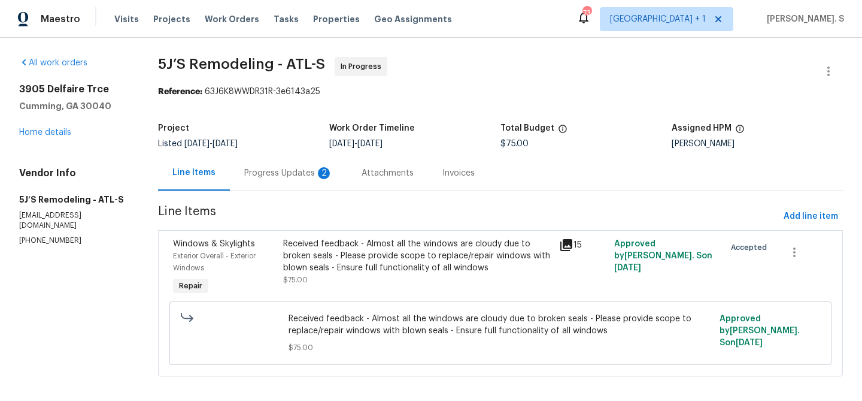
scroll to position [10, 0]
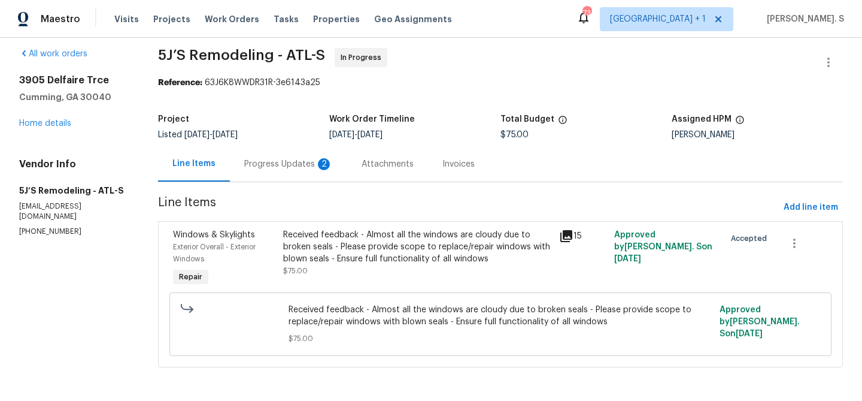
click at [291, 175] on div "Progress Updates 2" at bounding box center [288, 163] width 117 height 35
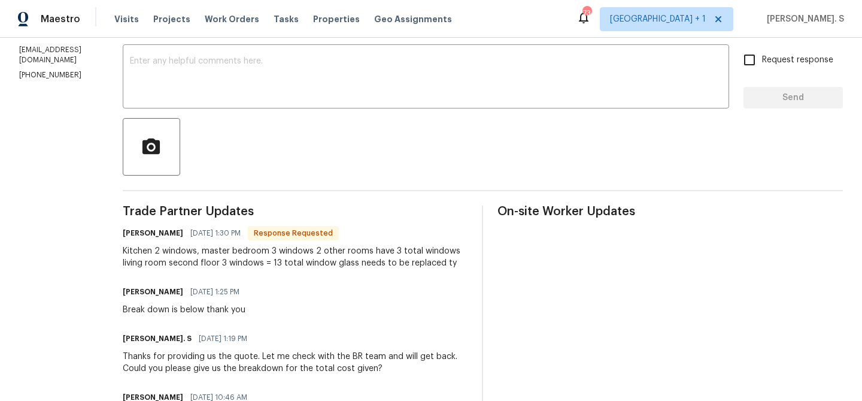
scroll to position [195, 0]
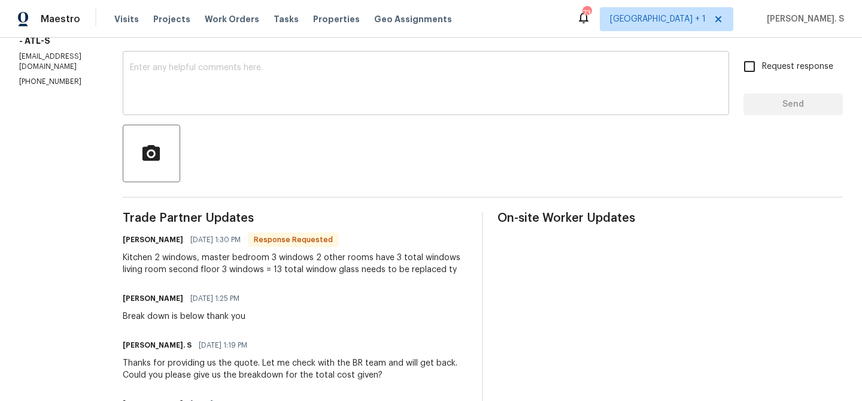
click at [272, 114] on div "x ​" at bounding box center [426, 84] width 606 height 61
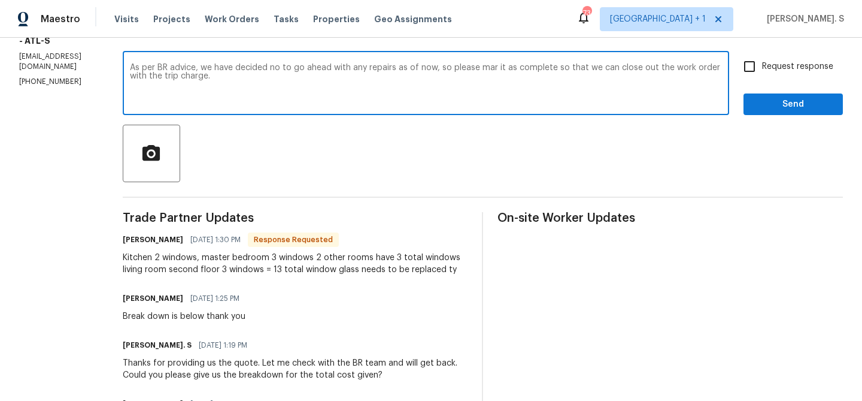
click at [508, 66] on textarea "As per BR advice, we have decided no to go ahead with any repairs as of now, so…" at bounding box center [426, 84] width 592 height 42
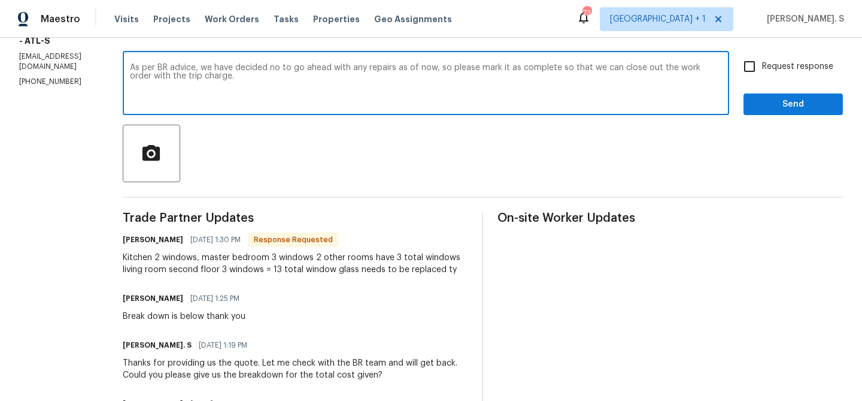
type textarea "As per BR advice, we have decided no to go ahead with any repairs as of now, so…"
click at [759, 81] on div "Request response Send" at bounding box center [793, 84] width 99 height 61
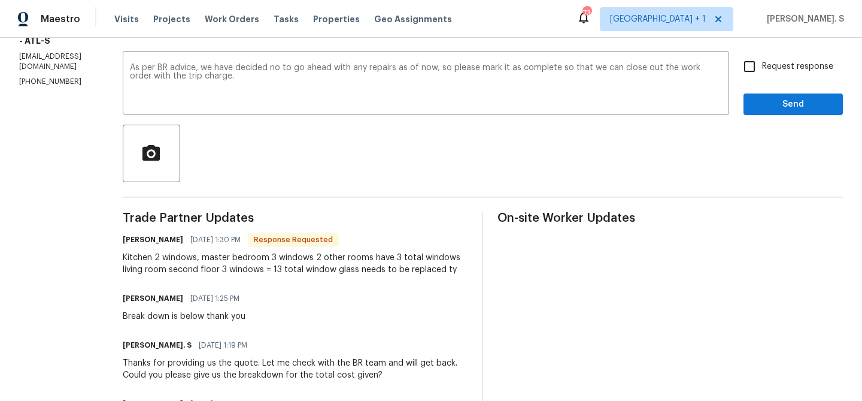
click at [758, 71] on input "Request response" at bounding box center [749, 66] width 25 height 25
checkbox input "true"
click at [768, 113] on button "Send" at bounding box center [793, 104] width 99 height 22
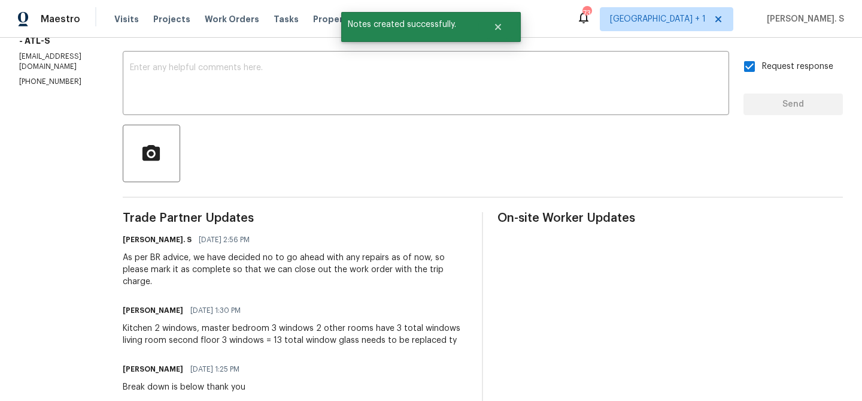
click at [268, 323] on div "Kitchen 2 windows, master bedroom 3 windows 2 other rooms have 3 total windows …" at bounding box center [295, 334] width 345 height 24
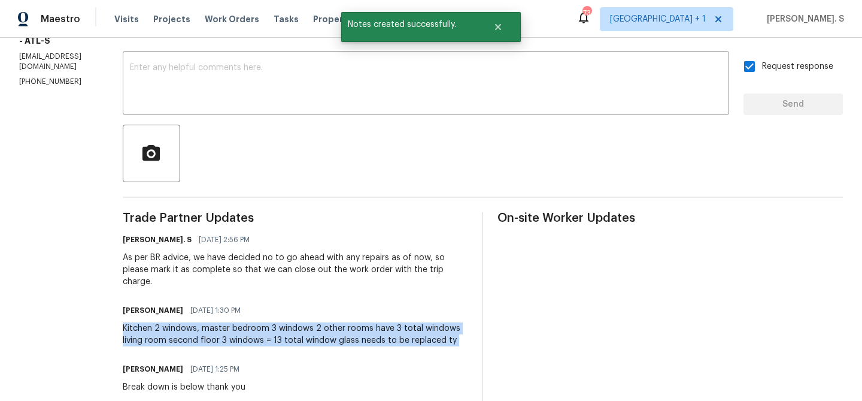
click at [268, 323] on div "Kitchen 2 windows, master bedroom 3 windows 2 other rooms have 3 total windows …" at bounding box center [295, 334] width 345 height 24
copy div "Kitchen 2 windows, master bedroom 3 windows 2 other rooms have 3 total windows …"
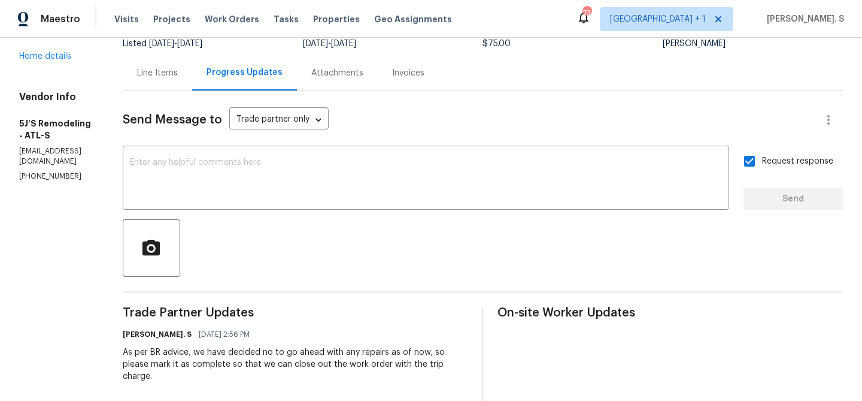
scroll to position [0, 0]
